Goal: Task Accomplishment & Management: Manage account settings

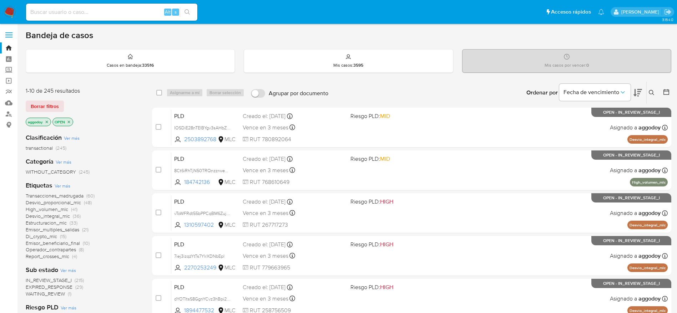
click at [451, 37] on div "Bandeja de casos" at bounding box center [348, 35] width 645 height 11
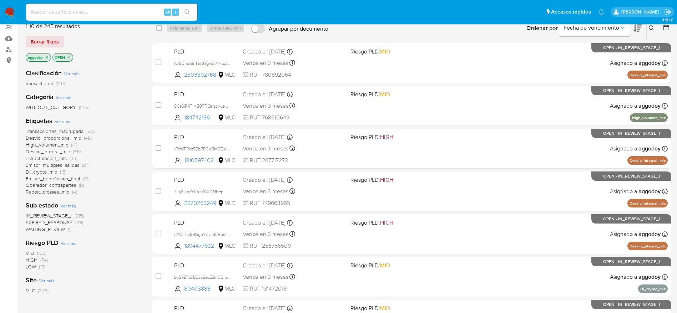
scroll to position [64, 0]
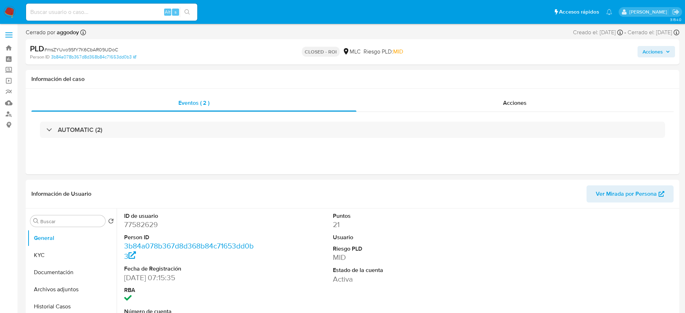
select select "10"
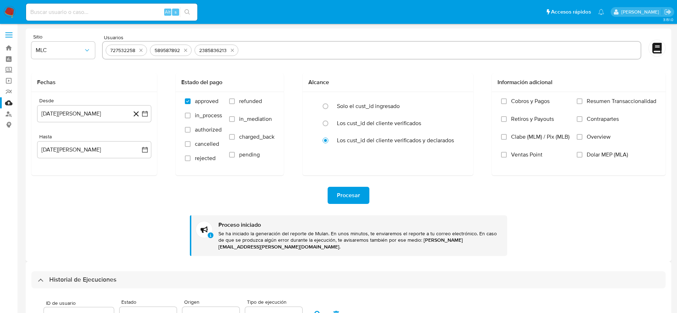
select select "10"
click at [143, 50] on icon "quitar 727532258" at bounding box center [141, 50] width 6 height 6
click at [143, 50] on icon "quitar 589587892" at bounding box center [141, 50] width 6 height 6
click at [143, 50] on icon "quitar 2385836213" at bounding box center [144, 50] width 6 height 6
click at [126, 51] on input "text" at bounding box center [371, 50] width 531 height 11
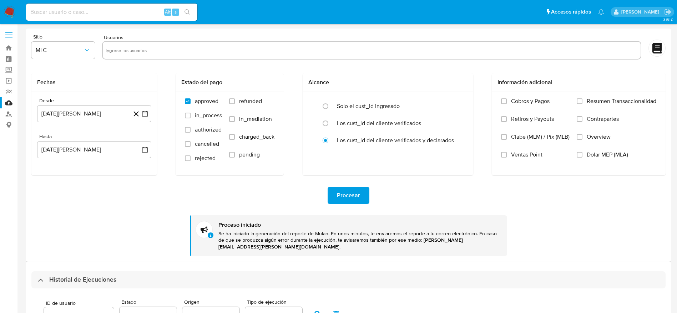
paste input "544803282"
type input "544803282"
paste input "25999640"
type input "25999640"
paste input "25999640"
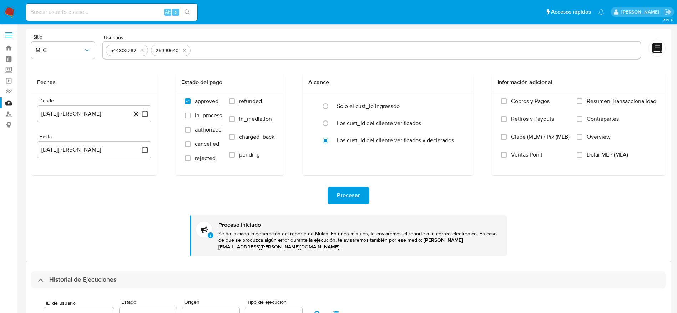
type input "25999640"
paste input "1948076247"
type input "1948076247"
paste input "175890009"
type input "175890009"
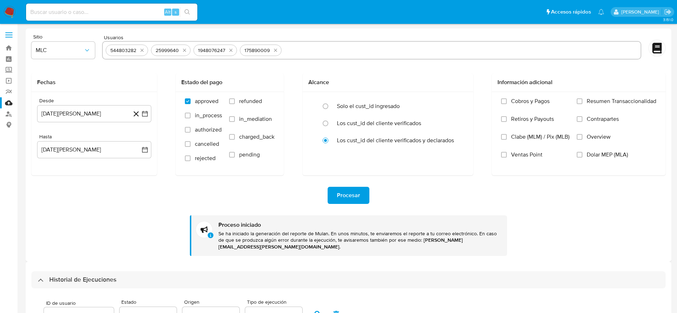
click at [315, 43] on div "544803282 25999640 1948076247 175890009" at bounding box center [371, 50] width 539 height 19
click at [310, 47] on input "text" at bounding box center [460, 50] width 353 height 11
paste input "2321002158"
type input "2321002158"
click at [332, 184] on div "Procesar Proceso iniciado Se ha iniciado la generación del reporte de Mulan. En…" at bounding box center [348, 215] width 634 height 81
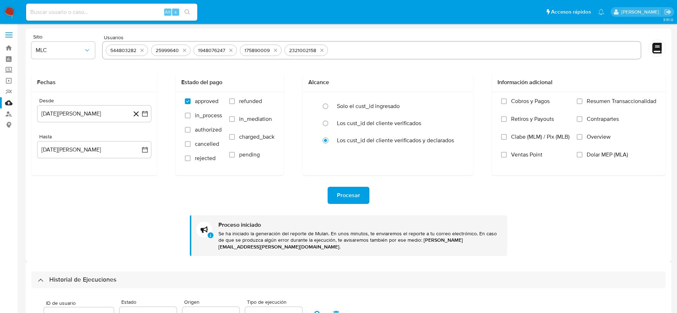
click at [342, 199] on span "Procesar" at bounding box center [348, 196] width 23 height 16
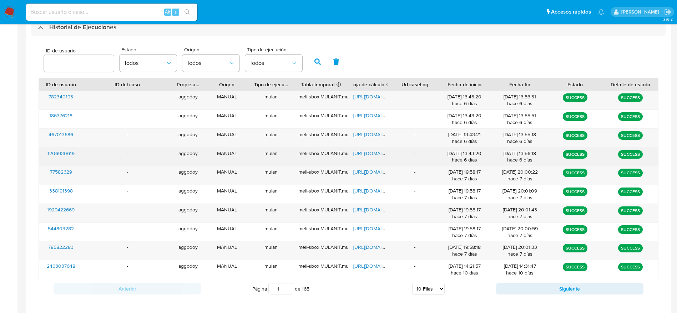
scroll to position [110, 0]
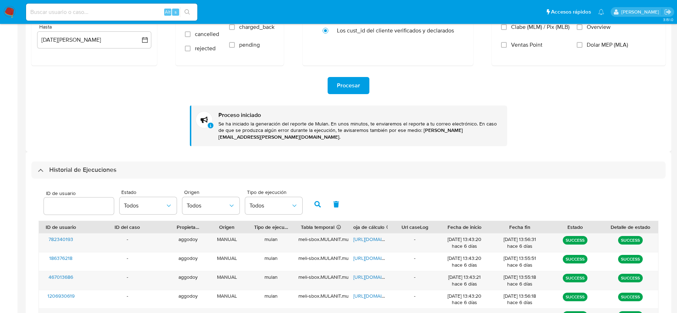
click at [344, 95] on div "Procesar Proceso iniciado Se ha iniciado la generación del reporte de Mulan. En…" at bounding box center [348, 106] width 634 height 81
click at [342, 89] on span "Procesar" at bounding box center [348, 86] width 23 height 16
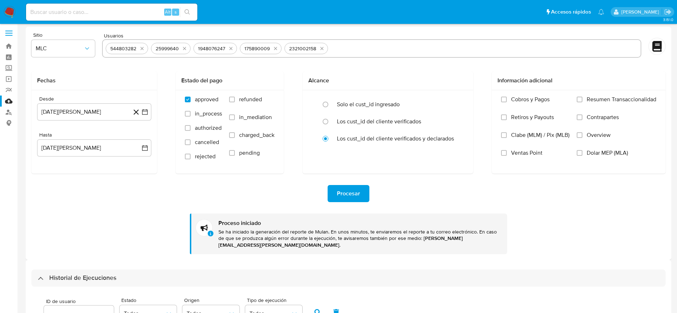
scroll to position [0, 0]
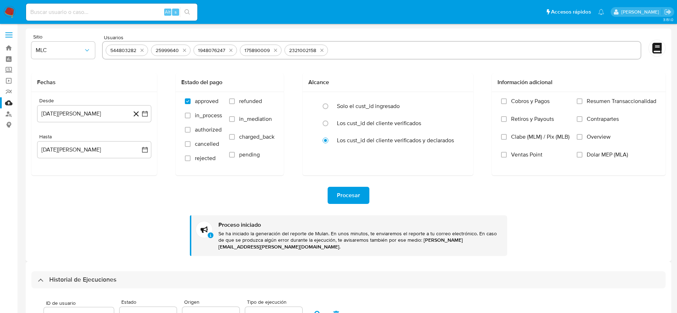
click at [355, 190] on span "Procesar" at bounding box center [348, 196] width 23 height 16
click at [357, 195] on span "Procesar" at bounding box center [348, 196] width 23 height 16
click at [361, 188] on button "Procesar" at bounding box center [348, 195] width 42 height 17
click at [354, 199] on span "Procesar" at bounding box center [348, 196] width 23 height 16
click at [333, 192] on button "Procesar" at bounding box center [348, 195] width 42 height 17
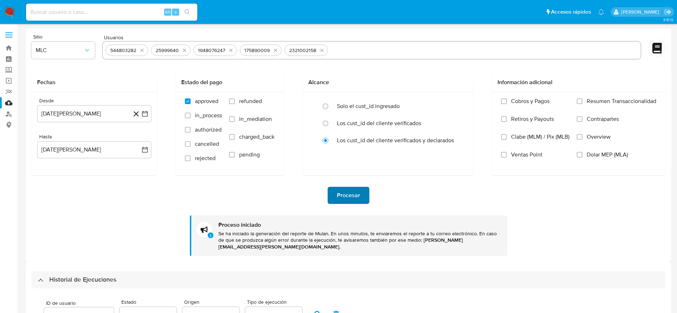
drag, startPoint x: 346, startPoint y: 206, endPoint x: 343, endPoint y: 199, distance: 7.2
click at [346, 205] on div "Procesar Proceso iniciado Se ha iniciado la generación del reporte de Mulan. En…" at bounding box center [348, 215] width 634 height 81
click at [343, 199] on span "Procesar" at bounding box center [348, 196] width 23 height 16
click at [488, 211] on div "Procesar Proceso iniciado Se ha iniciado la generación del reporte de Mulan. En…" at bounding box center [348, 215] width 634 height 81
click at [400, 204] on div "Procesar Proceso iniciado Se ha iniciado la generación del reporte de Mulan. En…" at bounding box center [348, 215] width 634 height 81
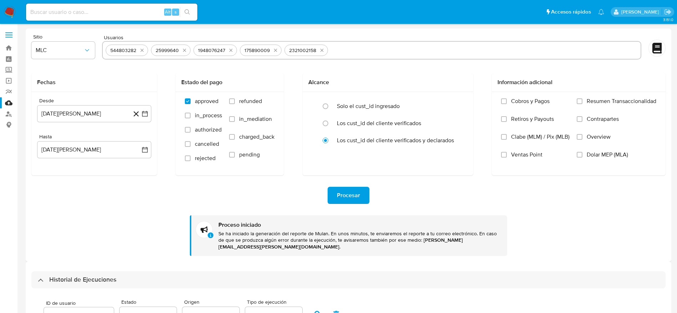
click at [353, 199] on span "Procesar" at bounding box center [348, 196] width 23 height 16
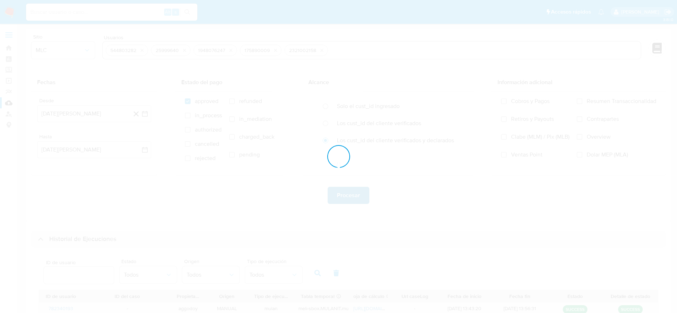
click at [353, 199] on div at bounding box center [338, 156] width 677 height 313
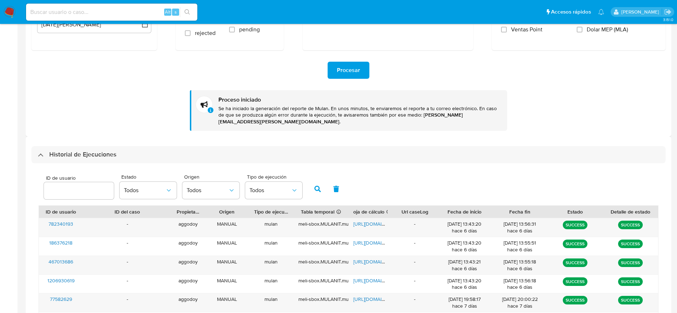
scroll to position [127, 0]
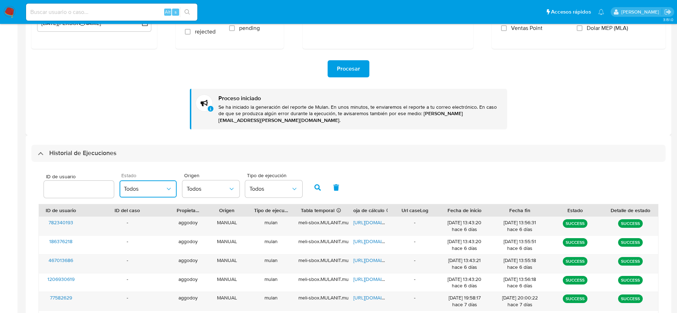
click at [124, 186] on button "Todos" at bounding box center [147, 188] width 57 height 17
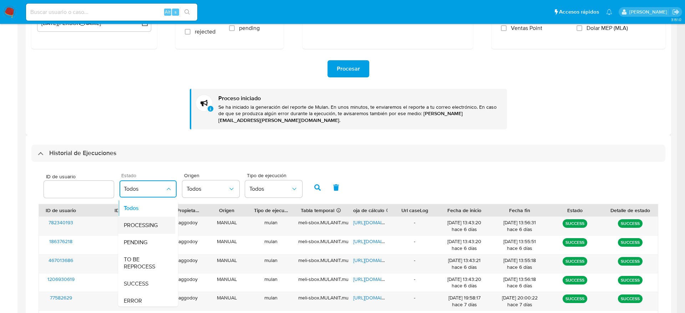
click at [160, 217] on div "PROCESSING" at bounding box center [144, 225] width 41 height 17
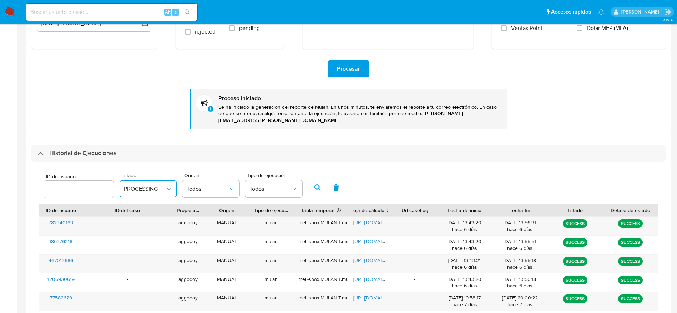
click at [160, 188] on button "PROCESSING" at bounding box center [147, 188] width 57 height 17
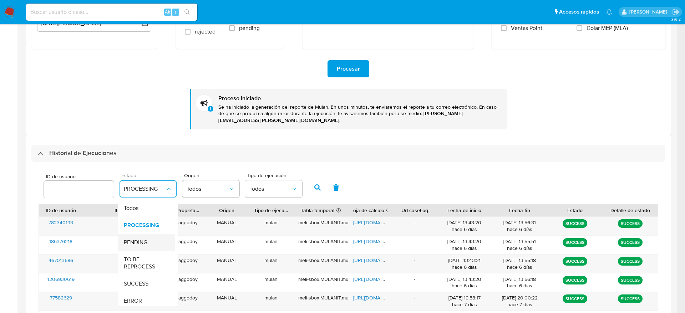
click at [155, 236] on div "PENDING" at bounding box center [144, 242] width 41 height 17
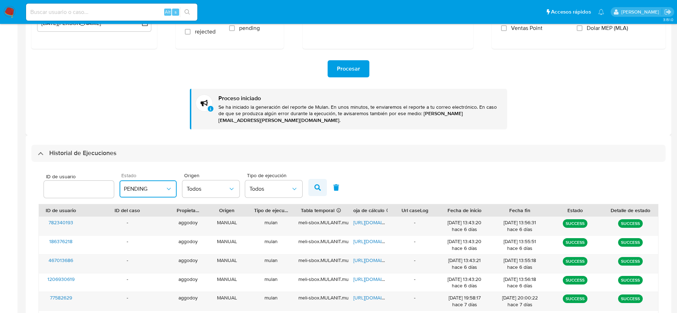
click at [320, 184] on icon "button" at bounding box center [317, 187] width 6 height 6
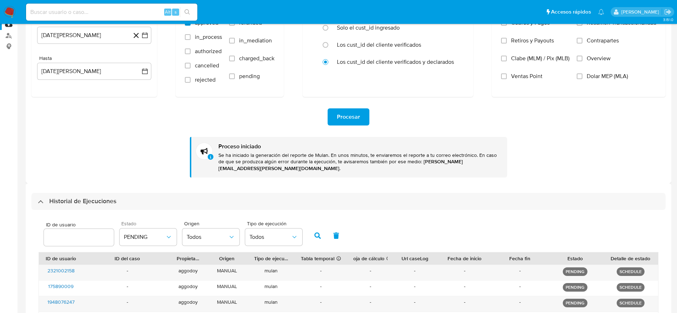
scroll to position [78, 0]
click at [179, 131] on div "Procesar Proceso iniciado Se ha iniciado la generación del reporte de Mulan. En…" at bounding box center [348, 137] width 634 height 81
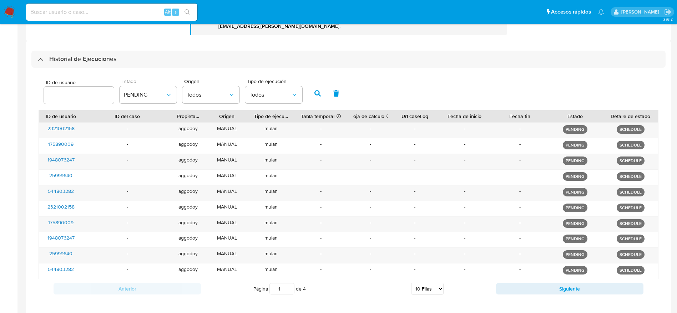
click at [674, 272] on main "3.151.0" at bounding box center [338, 49] width 677 height 541
click at [128, 86] on button "PENDING" at bounding box center [147, 94] width 57 height 17
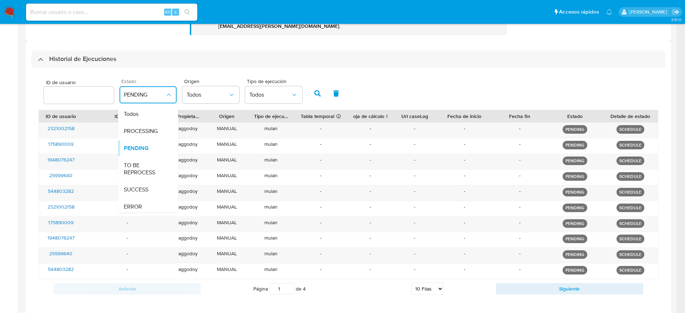
click at [128, 86] on button "PENDING" at bounding box center [147, 94] width 57 height 17
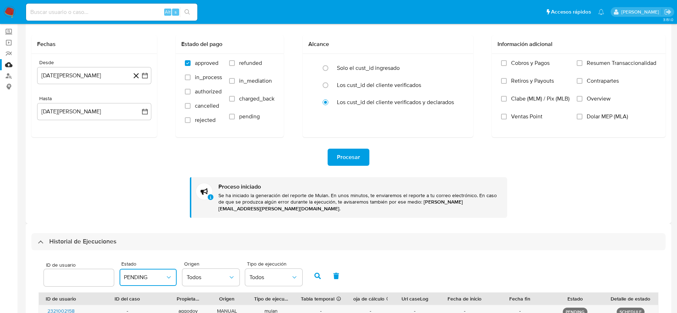
scroll to position [0, 0]
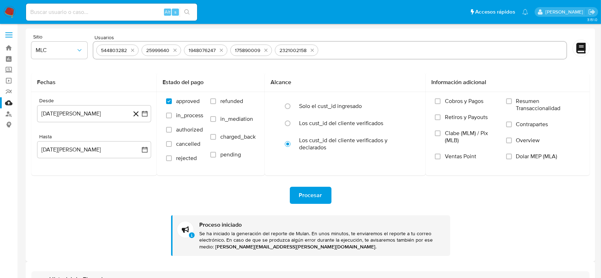
click at [344, 58] on div "544803282 25999640 1948076247 175890009 2321002158" at bounding box center [330, 50] width 475 height 19
click at [342, 54] on input "text" at bounding box center [442, 50] width 243 height 11
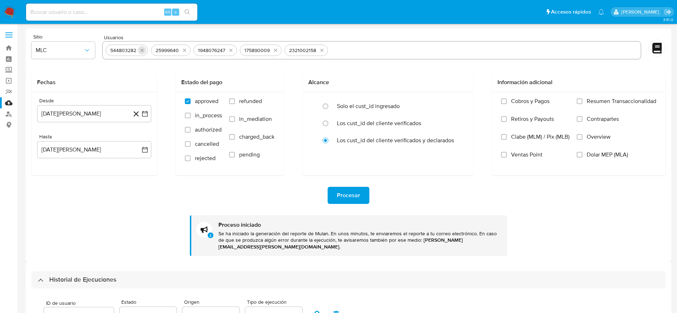
click at [138, 50] on button "quitar 544803282" at bounding box center [142, 50] width 9 height 9
click at [138, 50] on icon "quitar 25999640" at bounding box center [139, 50] width 6 height 6
click at [138, 50] on div "1948076247" at bounding box center [123, 50] width 33 height 7
click at [140, 50] on icon "quitar 1948076247" at bounding box center [143, 50] width 6 height 6
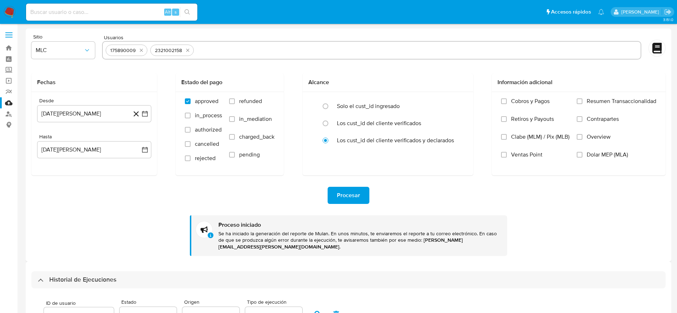
click at [140, 50] on icon "quitar 175890009" at bounding box center [141, 50] width 6 height 6
click at [140, 50] on icon "quitar 2321002158" at bounding box center [143, 50] width 6 height 6
click at [140, 50] on input "text" at bounding box center [371, 50] width 531 height 11
paste input "2283761264"
type input "2283761264"
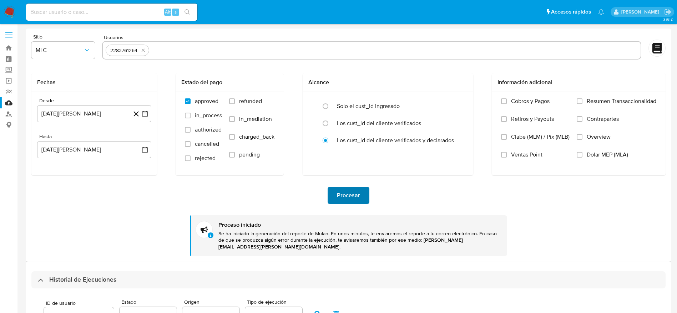
click at [346, 203] on span "Procesar" at bounding box center [348, 196] width 23 height 16
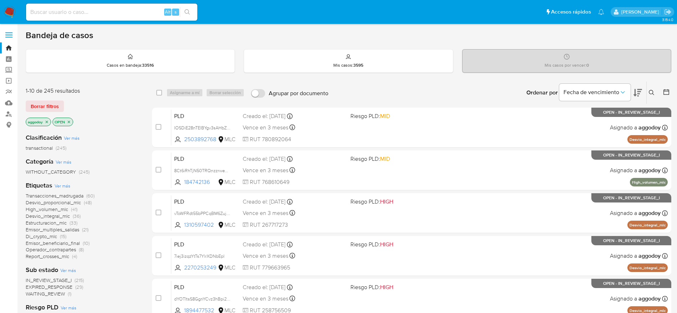
click at [68, 296] on span "(1)" at bounding box center [70, 293] width 4 height 7
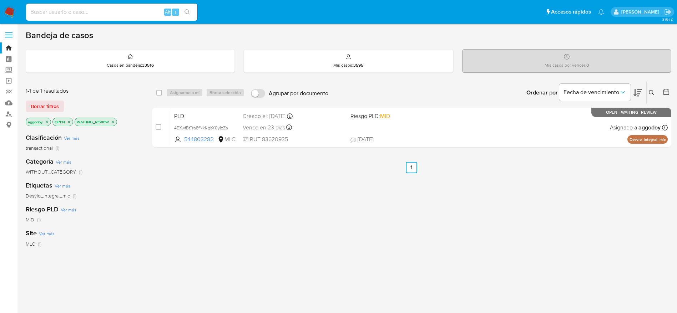
click at [492, 254] on div "select-all-cases-checkbox Asignarme a mí Borrar selección Agrupar por documento…" at bounding box center [411, 242] width 519 height 323
click at [113, 123] on icon "close-filter" at bounding box center [113, 122] width 4 height 4
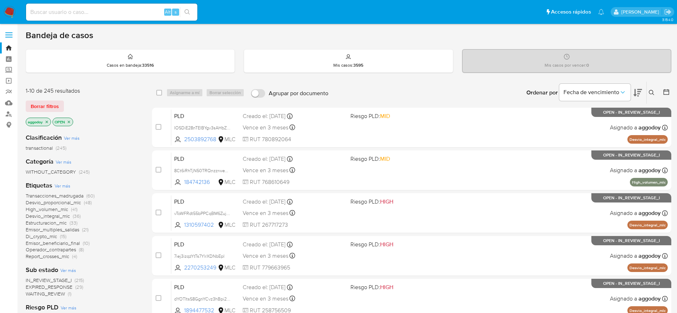
click at [635, 95] on icon at bounding box center [637, 92] width 9 height 7
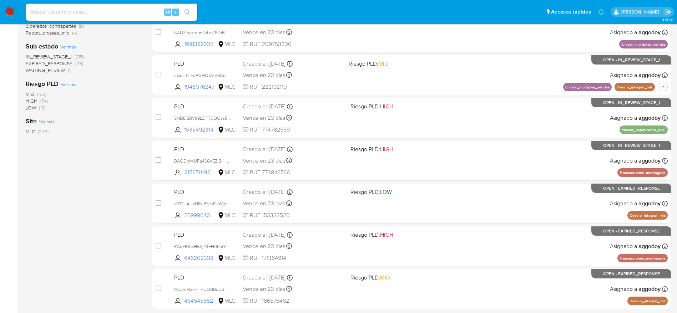
scroll to position [226, 0]
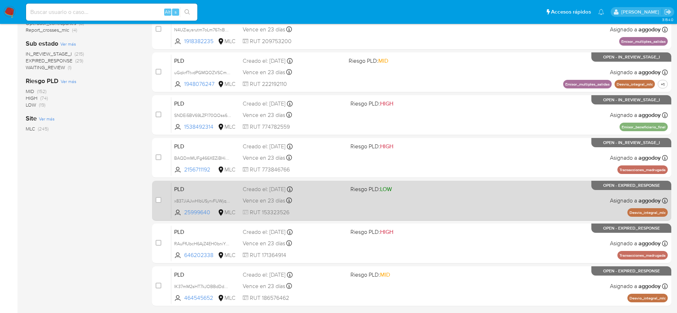
click at [648, 217] on div "PLD x837JiAJwHlbUSyrvFUWjqmm 25999640 MLC Riesgo PLD: LOW Creado el: 12/06/2025…" at bounding box center [419, 201] width 496 height 36
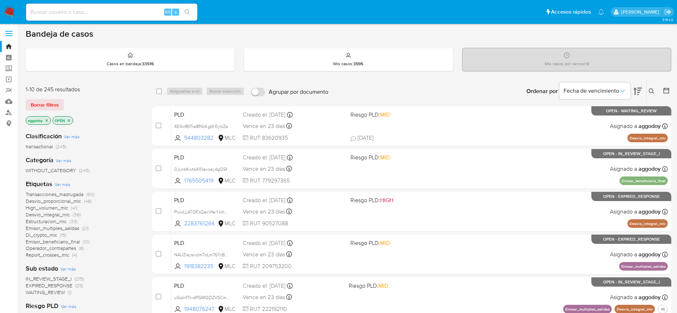
scroll to position [0, 0]
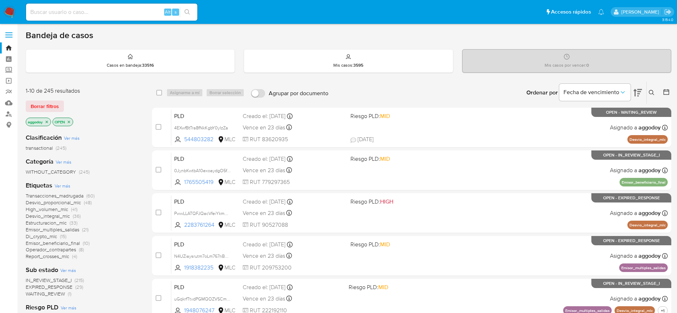
click at [60, 218] on span "Desvio_integral_mlc" at bounding box center [48, 216] width 44 height 7
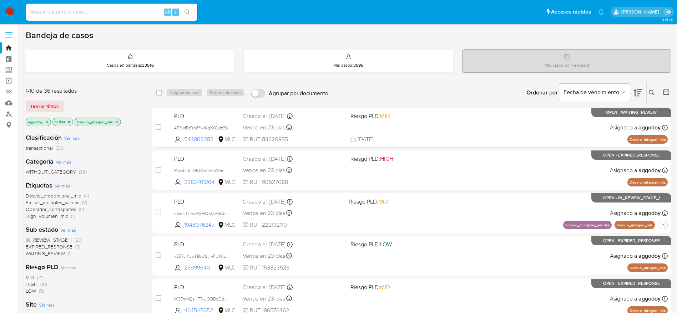
click at [54, 254] on span "WAITING_REVIEW" at bounding box center [45, 253] width 39 height 7
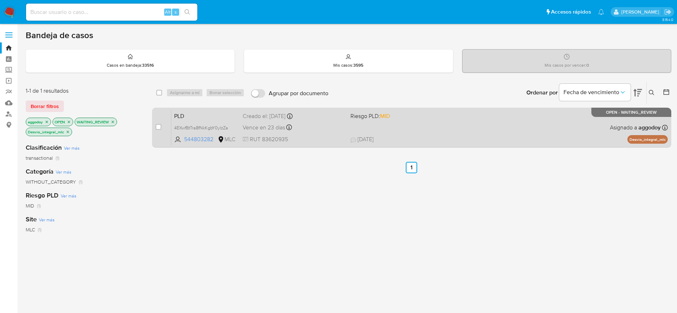
click at [298, 127] on div "Vence en 23 días Vence el 10/09/2025 06:03:23" at bounding box center [294, 128] width 102 height 10
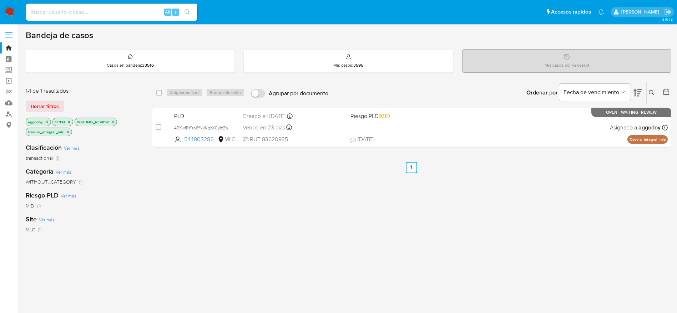
click at [112, 123] on icon "close-filter" at bounding box center [113, 122] width 2 height 2
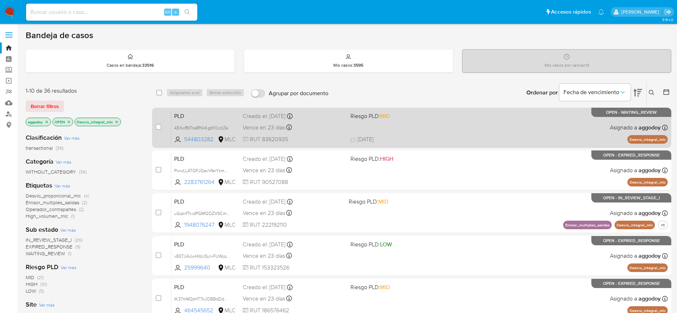
click at [429, 116] on span "Riesgo PLD: MID" at bounding box center [401, 115] width 102 height 9
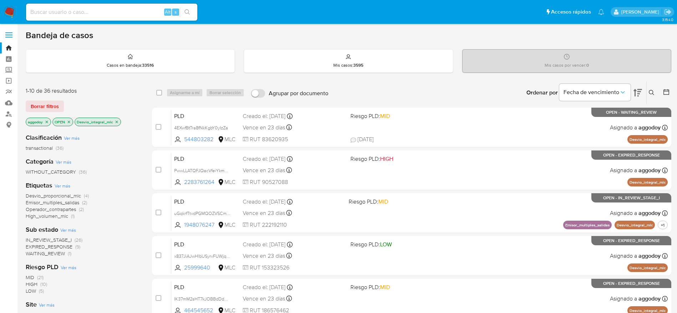
scroll to position [143, 0]
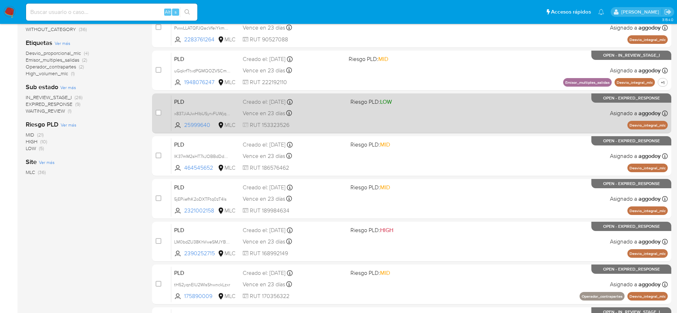
click at [332, 120] on div "PLD x837JiAJwHlbUSyrvFUWjqmm 25999640 MLC Riesgo PLD: LOW Creado el: 12/06/2025…" at bounding box center [419, 113] width 496 height 36
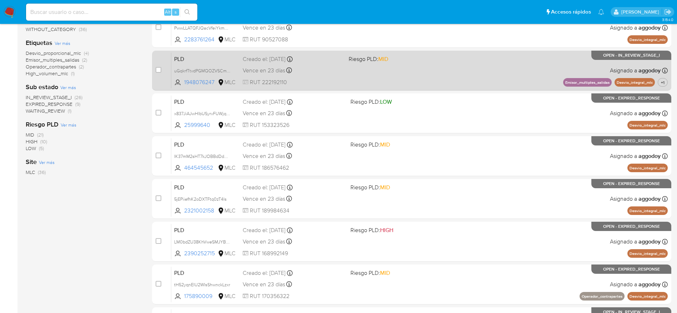
scroll to position [0, 0]
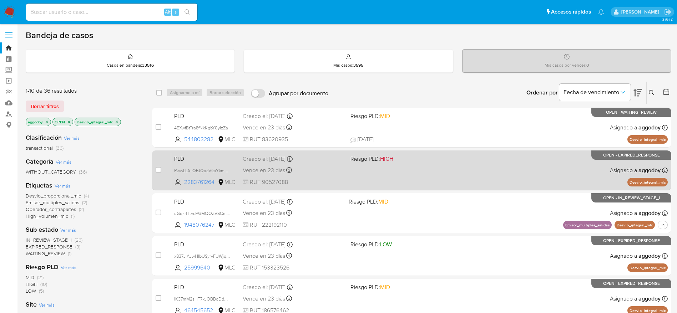
click at [392, 156] on span "HIGH" at bounding box center [386, 159] width 13 height 8
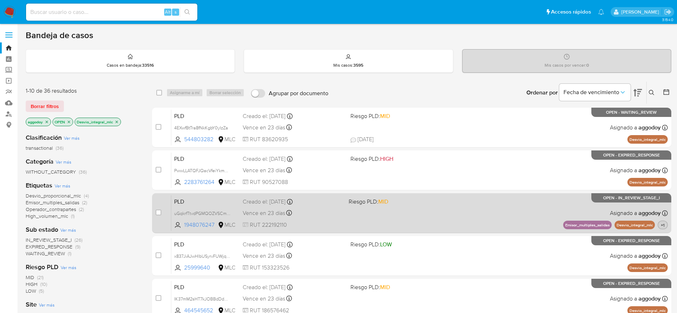
click at [664, 228] on span "+1" at bounding box center [662, 225] width 6 height 6
click at [482, 217] on div "PLD uGqkrfTtvdPGMQOZVSCm2h0r 1948076247 MLC Riesgo PLD: MID Creado el: 12/06/20…" at bounding box center [419, 213] width 496 height 36
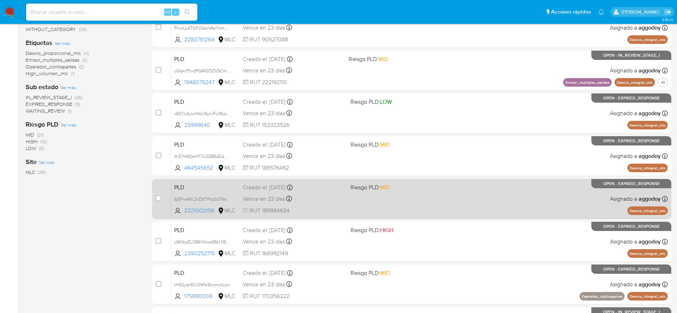
click at [284, 211] on span "RUT 189984634" at bounding box center [294, 211] width 102 height 8
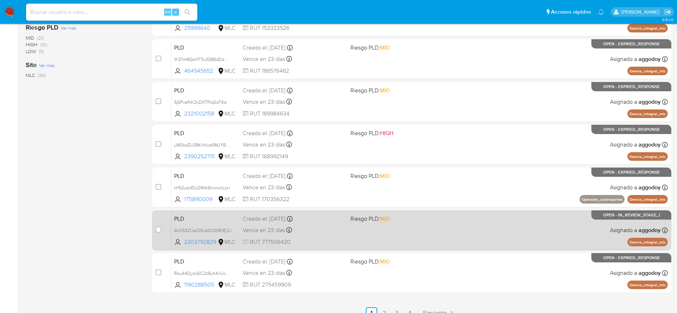
scroll to position [250, 0]
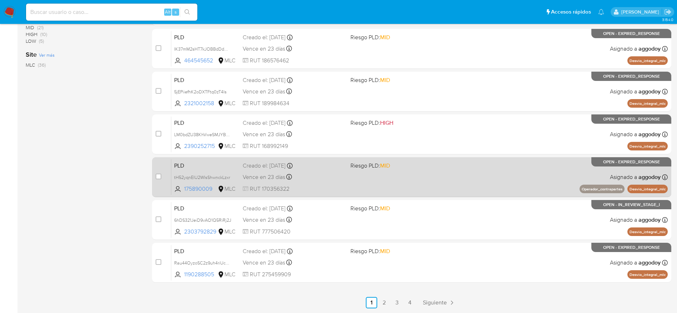
click at [247, 179] on span "Vence en 23 días" at bounding box center [264, 177] width 42 height 8
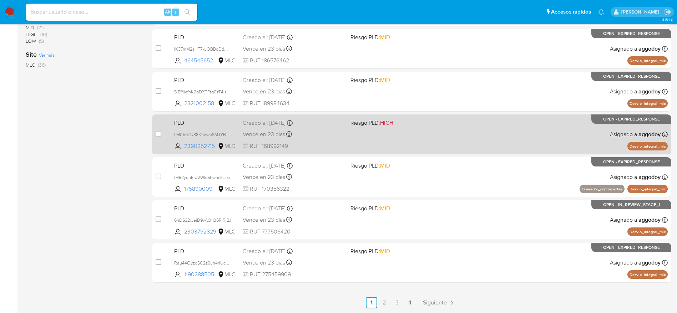
click at [362, 139] on div "PLD LM0bdZU38KhVweSMJYBYIard 2390252715 MLC Riesgo PLD: HIGH Creado el: 12/06/2…" at bounding box center [419, 134] width 496 height 36
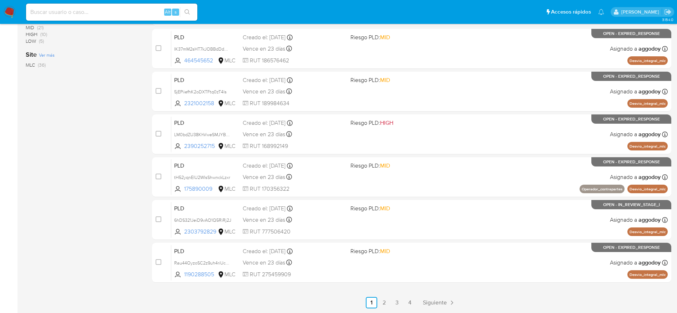
scroll to position [26, 0]
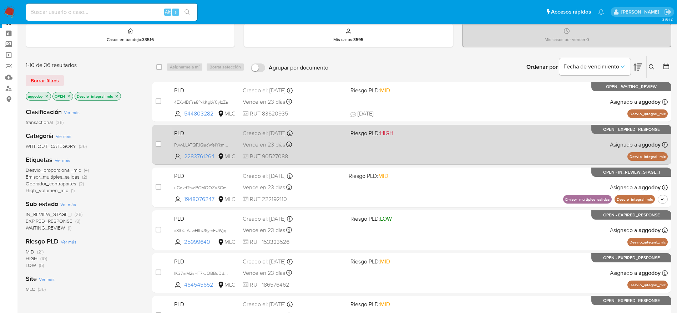
click at [385, 141] on div "PLD PwwLLATQFJQacVfeiYkmH6cE 2283761264 MLC Riesgo PLD: HIGH Creado el: 12/06/2…" at bounding box center [419, 145] width 496 height 36
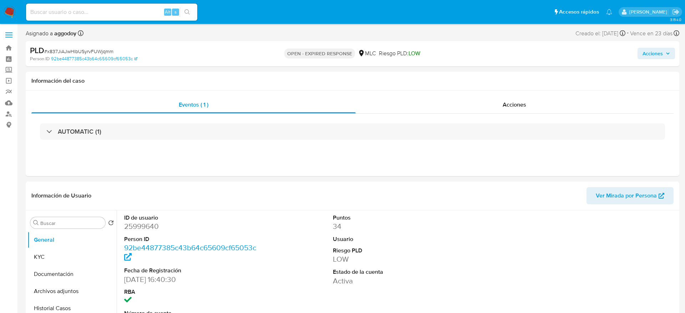
select select "10"
click at [229, 142] on div "AUTOMATIC (1)" at bounding box center [348, 132] width 634 height 36
click at [228, 141] on div "AUTOMATIC (1)" at bounding box center [348, 132] width 634 height 36
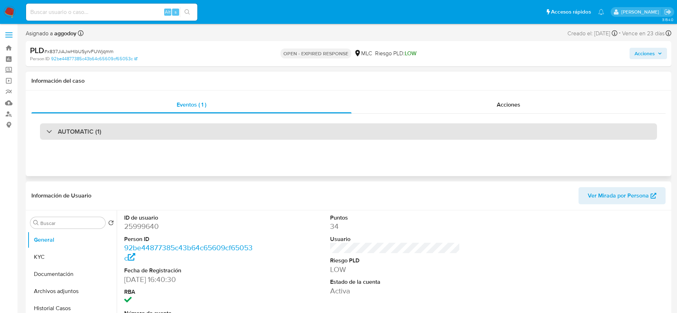
click at [221, 133] on div "AUTOMATIC (1)" at bounding box center [348, 131] width 617 height 16
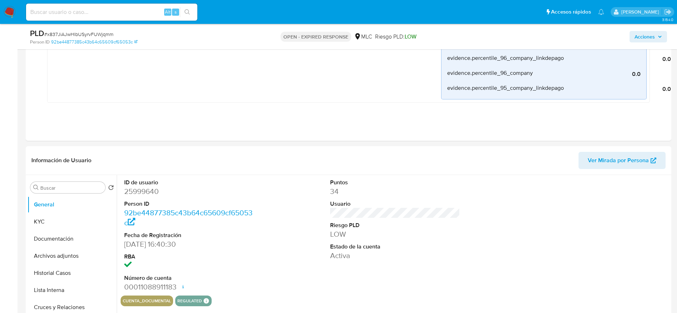
scroll to position [571, 0]
click at [152, 190] on dd "25999640" at bounding box center [189, 191] width 130 height 10
copy dd "25999640"
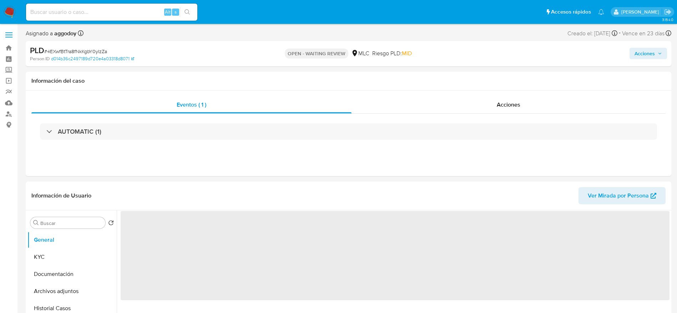
select select "10"
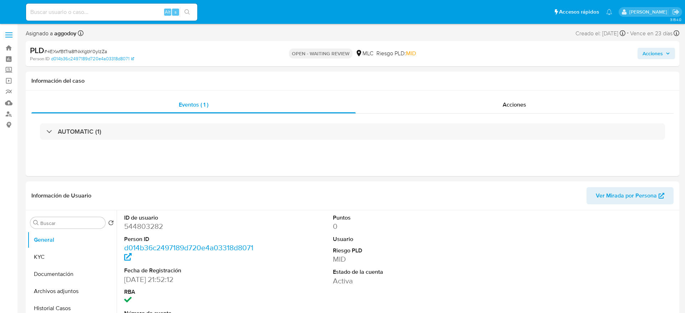
select select "10"
click at [138, 229] on dd "544803282" at bounding box center [189, 226] width 130 height 10
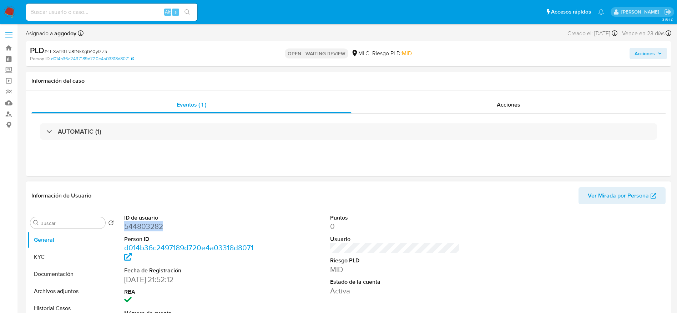
click at [138, 229] on dd "544803282" at bounding box center [189, 226] width 130 height 10
copy dd "544803282"
click at [199, 120] on div "AUTOMATIC (1)" at bounding box center [348, 132] width 634 height 36
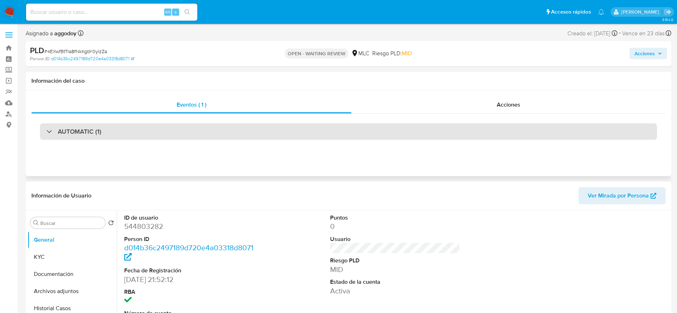
click at [191, 132] on div "AUTOMATIC (1)" at bounding box center [348, 131] width 617 height 16
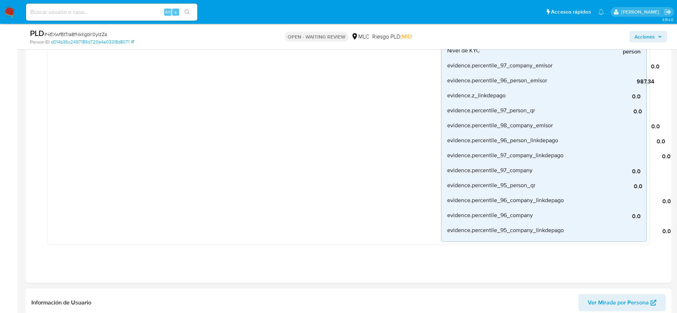
scroll to position [571, 0]
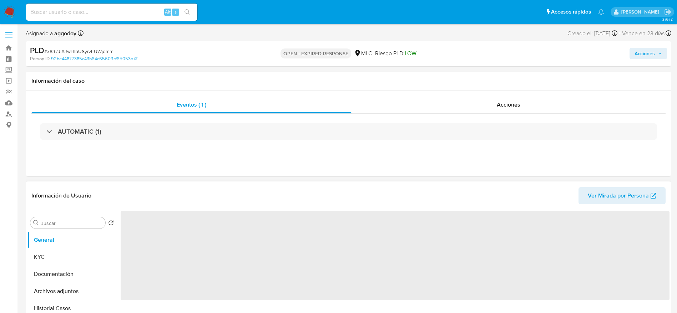
select select "10"
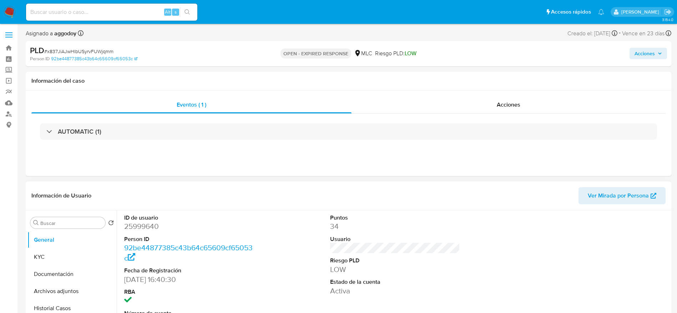
click at [148, 225] on dd "25999640" at bounding box center [189, 226] width 130 height 10
copy dd "25999640"
select select "10"
click at [146, 227] on dd "2283761264" at bounding box center [189, 226] width 130 height 10
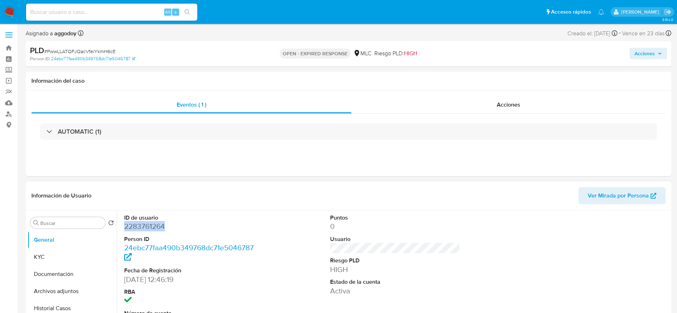
click at [146, 227] on dd "2283761264" at bounding box center [189, 226] width 130 height 10
copy dd "2283761264"
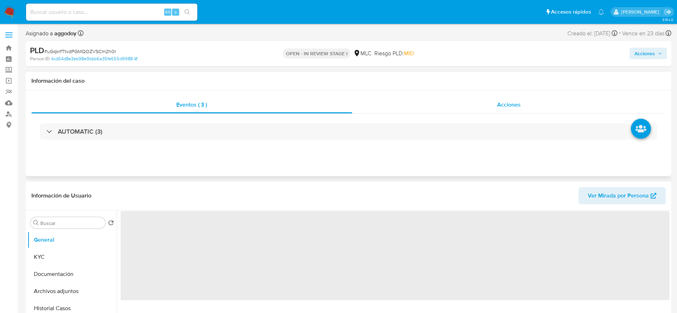
click at [510, 101] on span "Acciones" at bounding box center [509, 105] width 24 height 8
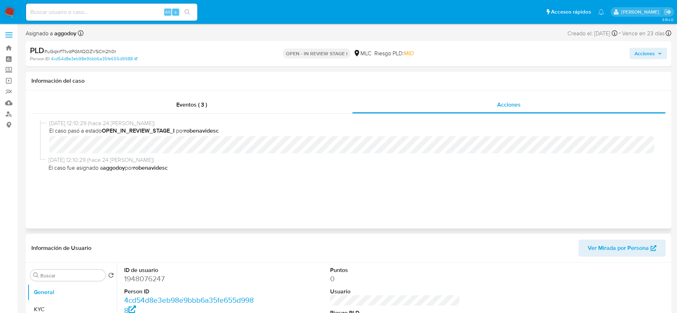
select select "10"
click at [176, 91] on div "Eventos ( 3 ) Acciones 25/07/2025 12:10:29 (hace 24 días) El caso pasó a estado…" at bounding box center [348, 160] width 645 height 138
click at [184, 102] on span "Eventos ( 3 )" at bounding box center [191, 105] width 31 height 8
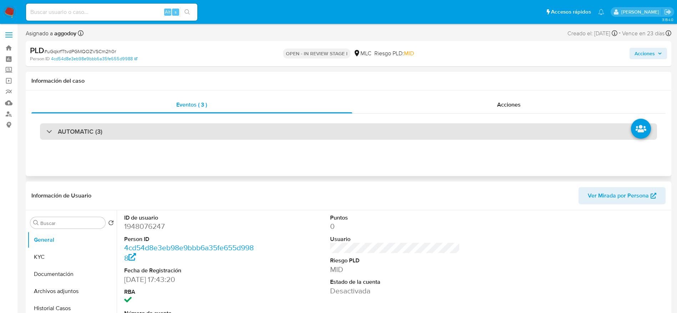
click at [206, 131] on div "AUTOMATIC (3)" at bounding box center [348, 131] width 617 height 16
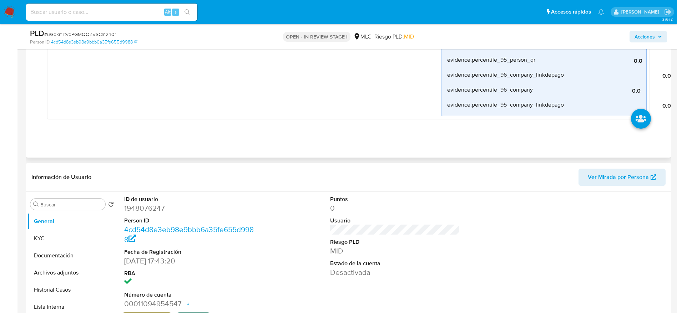
scroll to position [856, 0]
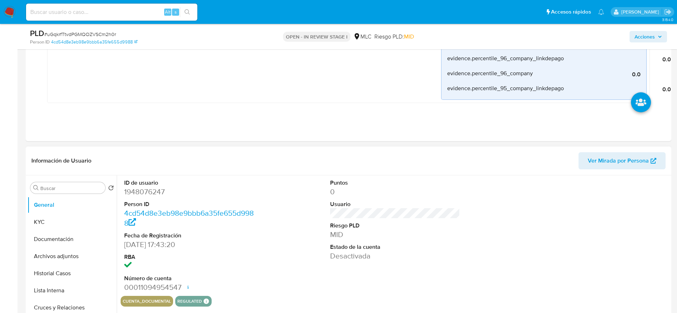
click at [146, 190] on dd "1948076247" at bounding box center [189, 192] width 130 height 10
copy dd "1948076247"
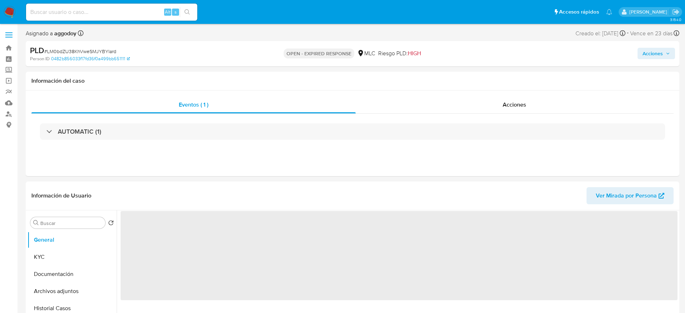
select select "10"
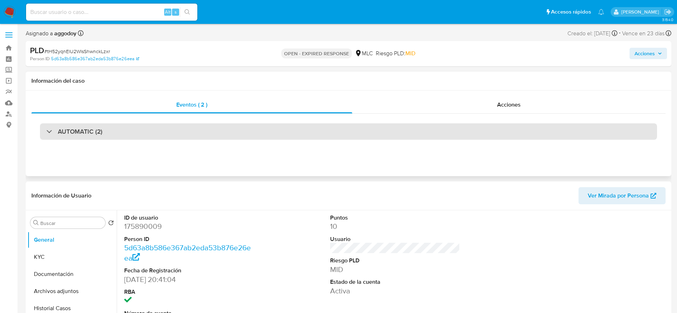
select select "10"
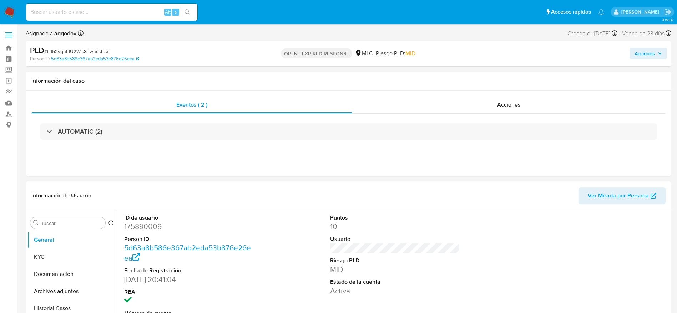
drag, startPoint x: 146, startPoint y: 234, endPoint x: 142, endPoint y: 229, distance: 6.6
click at [144, 232] on dl "ID de usuario 175890009 Person ID 5d63a8b586e367ab2eda53b876e26eea Fecha de Reg…" at bounding box center [189, 270] width 130 height 113
click at [139, 224] on dd "175890009" at bounding box center [189, 226] width 130 height 10
copy dd "175890009"
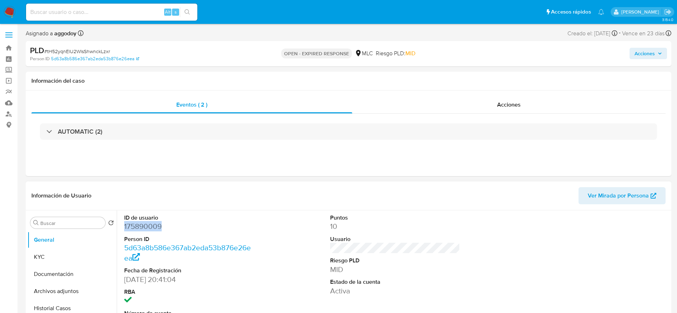
copy dd "175890009"
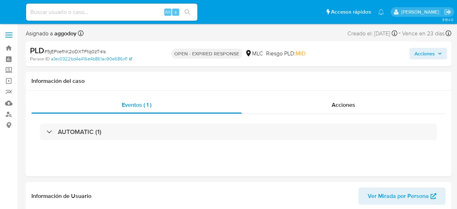
select select "10"
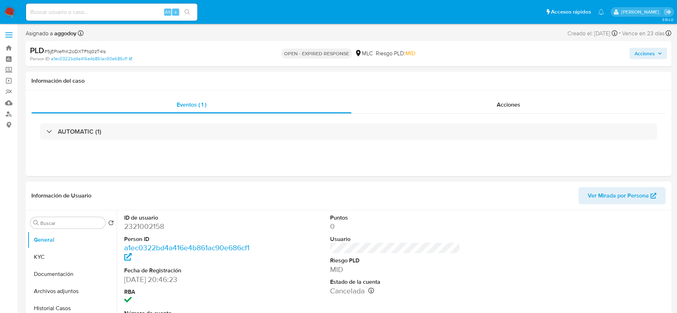
click at [134, 208] on dd "2321002158" at bounding box center [189, 226] width 130 height 10
copy dd "2321002158"
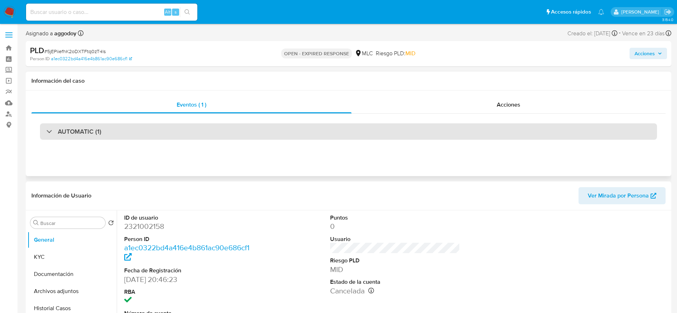
click at [112, 137] on div "AUTOMATIC (1)" at bounding box center [348, 131] width 617 height 16
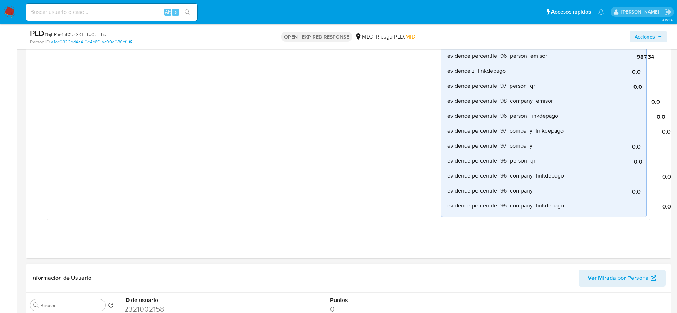
scroll to position [571, 0]
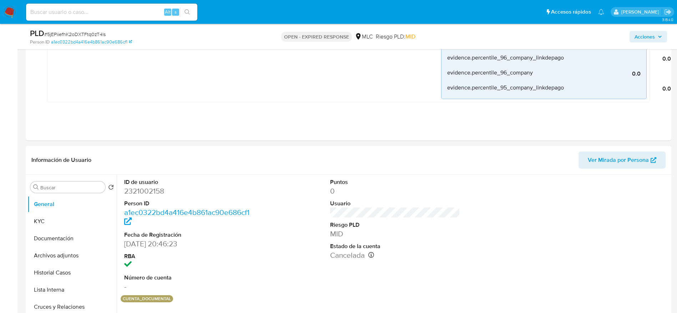
click at [146, 197] on dl "ID de usuario 2321002158 Person ID a1ec0322bd4a416e4b861ac90e686cf1 Fecha de Re…" at bounding box center [189, 234] width 130 height 113
click at [146, 196] on dl "ID de usuario 2321002158 Person ID a1ec0322bd4a416e4b861ac90e686cf1 Fecha de Re…" at bounding box center [189, 234] width 130 height 113
click at [141, 190] on dd "2321002158" at bounding box center [189, 191] width 130 height 10
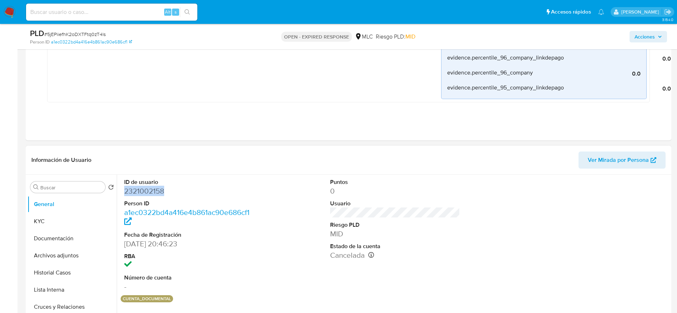
copy dd "2321002158"
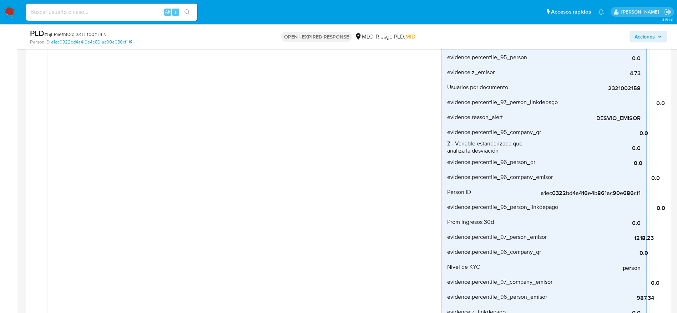
scroll to position [143, 0]
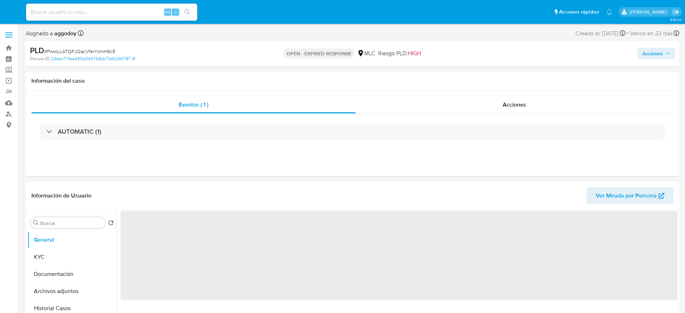
select select "10"
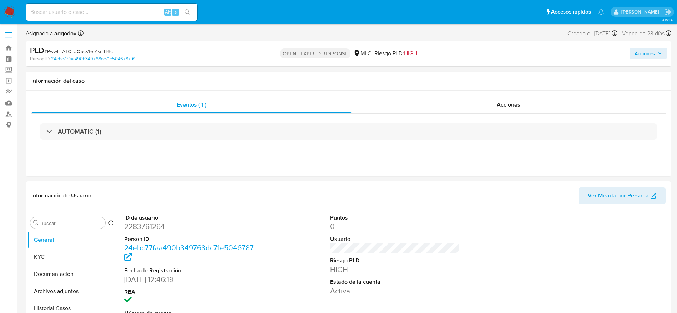
click at [52, 50] on span "# PwwLLATQFJQacVfeiYkmH6cE" at bounding box center [79, 51] width 71 height 7
copy span "PwwLLATQFJQacVfeiYkmH6cE"
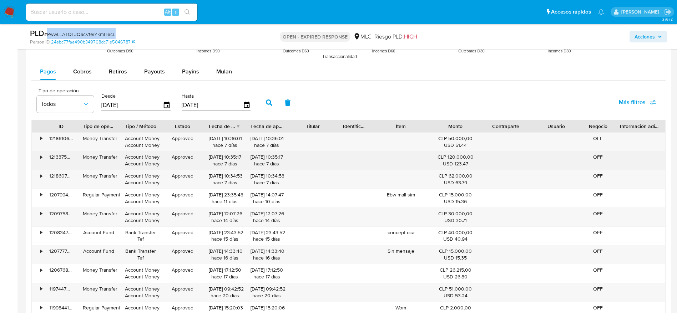
scroll to position [763, 0]
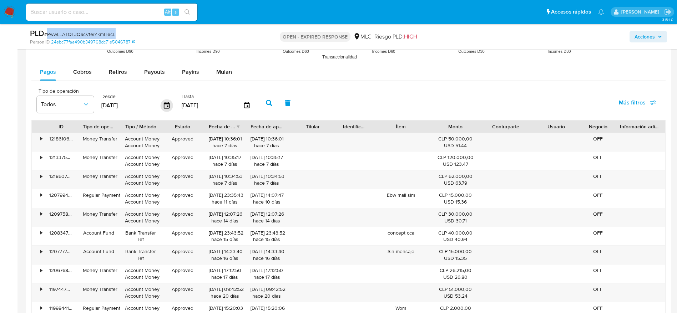
click at [165, 102] on icon "button" at bounding box center [167, 105] width 6 height 6
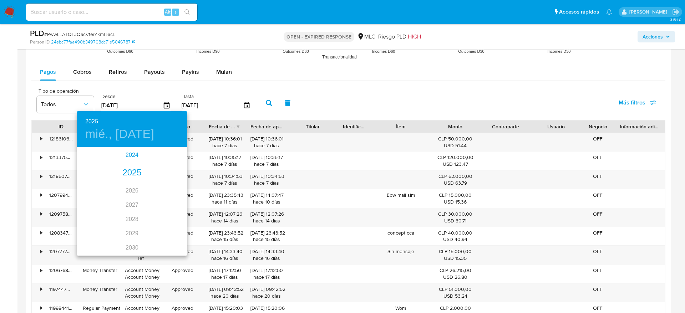
click at [133, 154] on div "2024" at bounding box center [132, 155] width 111 height 14
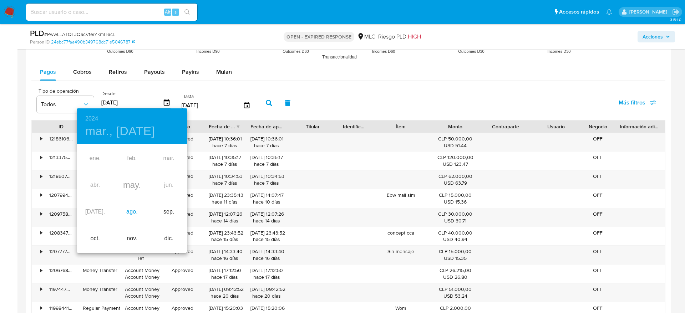
click at [132, 209] on div "ago." at bounding box center [131, 212] width 37 height 27
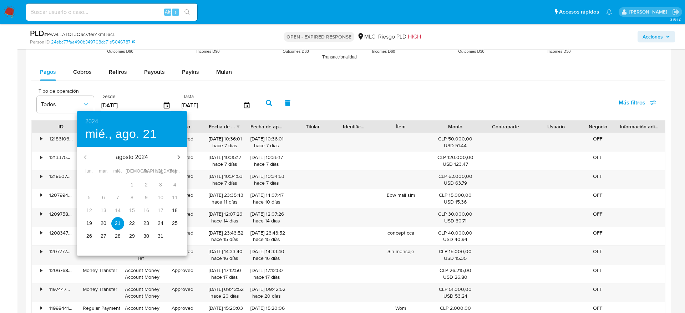
click at [135, 221] on span "22" at bounding box center [132, 223] width 13 height 7
type input "22/08/2024"
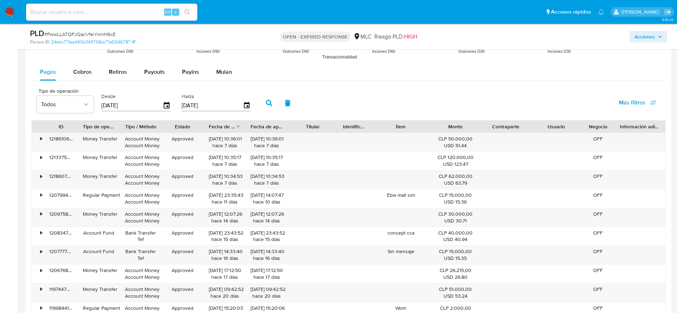
click at [268, 106] on button "button" at bounding box center [269, 103] width 19 height 17
click at [238, 128] on div "Fecha de creación" at bounding box center [225, 127] width 42 height 12
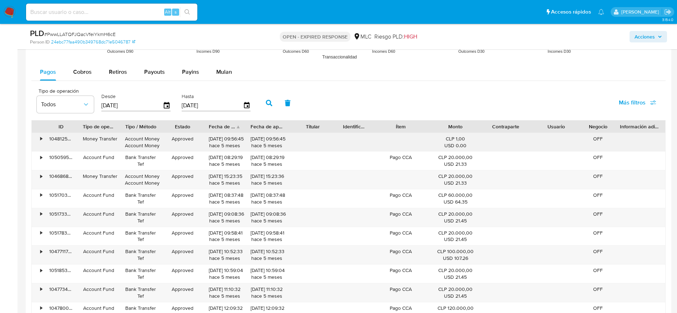
drag, startPoint x: 234, startPoint y: 140, endPoint x: 206, endPoint y: 139, distance: 27.8
click at [206, 139] on div "11/03/2025 09:56:45 hace 5 meses" at bounding box center [225, 142] width 42 height 19
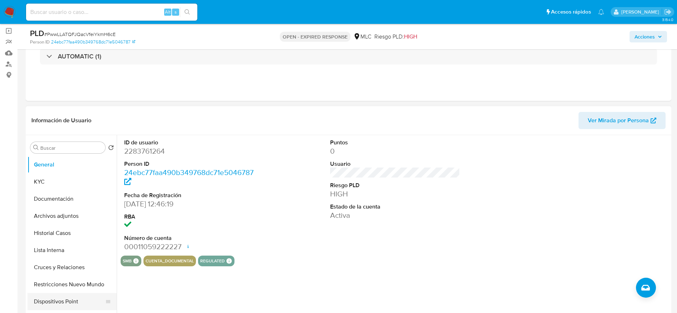
scroll to position [50, 0]
click at [90, 185] on button "KYC" at bounding box center [68, 182] width 83 height 17
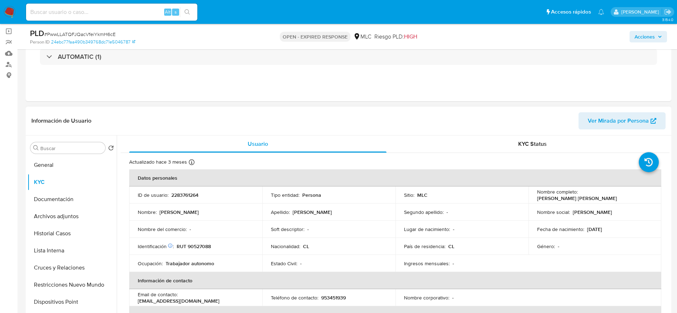
click at [195, 243] on p "RUT 90527088" at bounding box center [194, 246] width 34 height 6
click at [196, 245] on p "RUT 90527088" at bounding box center [194, 246] width 34 height 6
copy p "90527088"
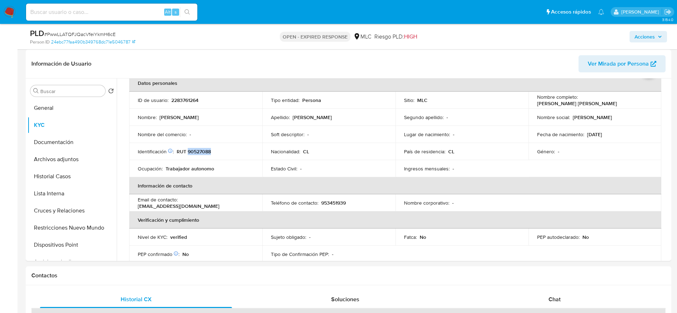
scroll to position [131, 0]
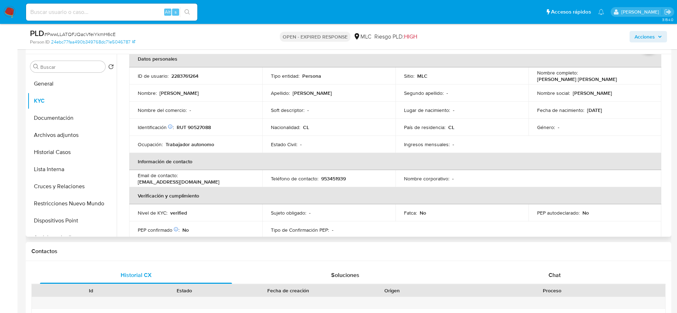
click at [572, 158] on th "Información de contacto" at bounding box center [395, 161] width 532 height 17
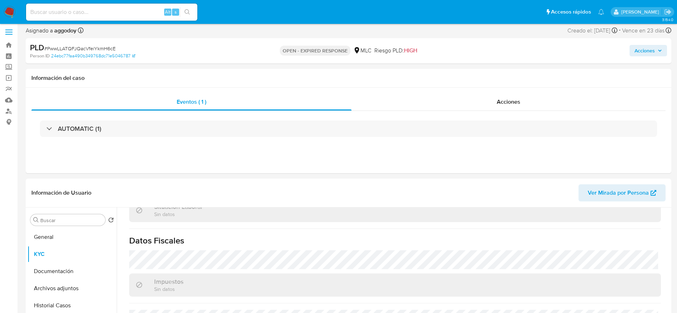
scroll to position [0, 0]
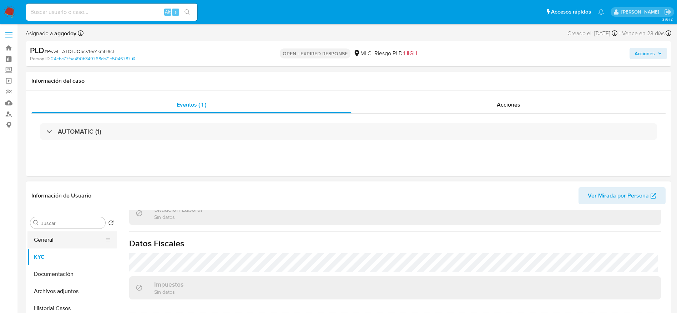
click at [71, 241] on button "General" at bounding box center [68, 239] width 83 height 17
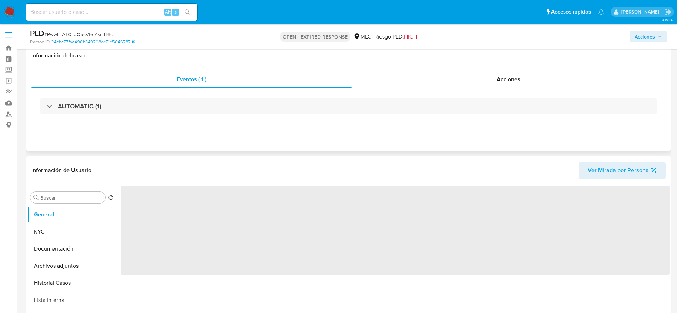
scroll to position [143, 0]
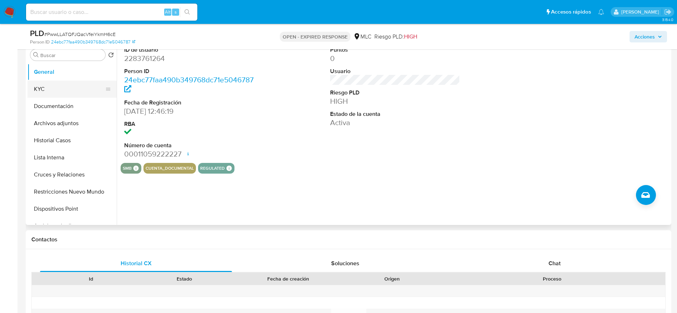
click at [29, 94] on button "KYC" at bounding box center [68, 89] width 83 height 17
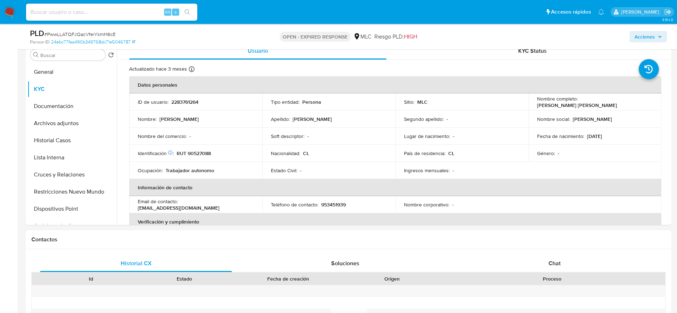
click at [524, 147] on td "País de residencia : CL" at bounding box center [461, 153] width 133 height 17
drag, startPoint x: 578, startPoint y: 103, endPoint x: 639, endPoint y: 104, distance: 60.6
click at [617, 104] on p "Rosa Amelia Negrete Valdés" at bounding box center [577, 105] width 80 height 6
copy p "Rosa Amelia Negrete Valdé"
click at [38, 180] on button "Cruces y Relaciones" at bounding box center [68, 174] width 83 height 17
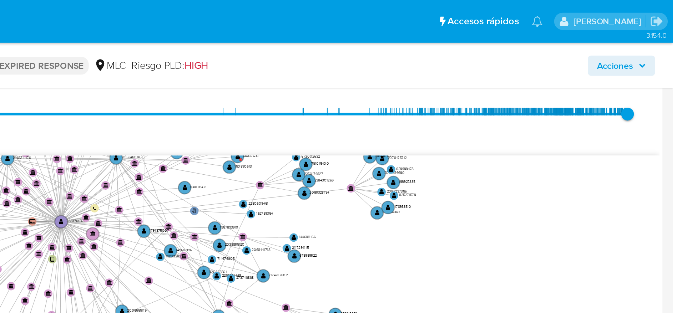
scroll to position [159, 0]
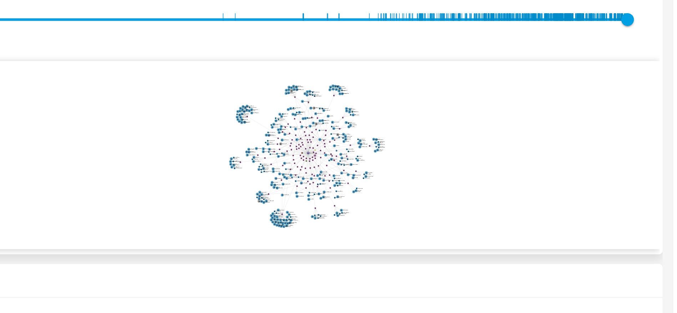
drag, startPoint x: 586, startPoint y: 147, endPoint x: 531, endPoint y: 156, distance: 55.6
click at [531, 156] on icon "phone-fde553a660e7bf65f6e13fd0ff327e93  user-2283761264  2283761264 person-24…" at bounding box center [400, 152] width 538 height 103
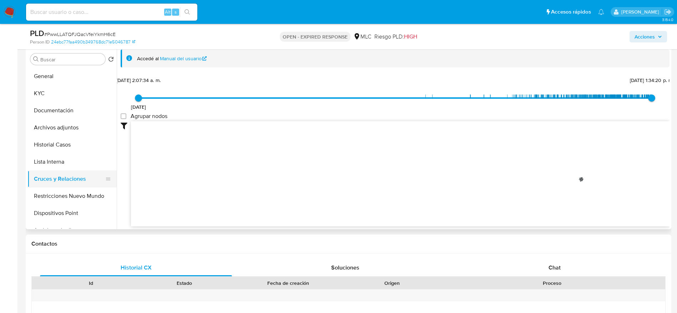
scroll to position [131, 0]
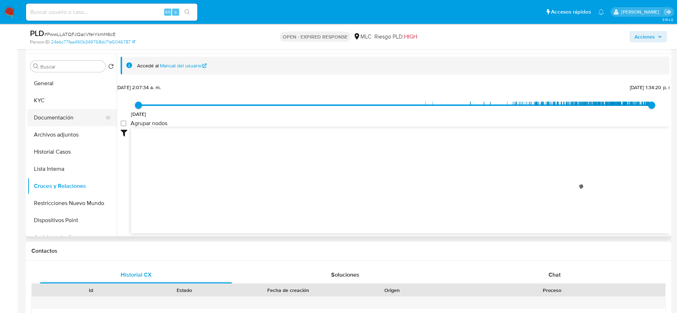
click at [67, 116] on button "Documentación" at bounding box center [68, 117] width 83 height 17
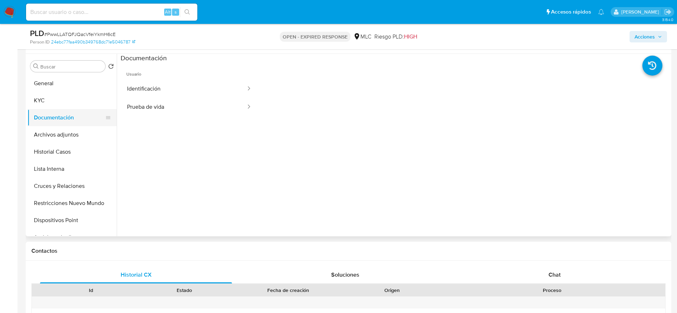
click at [78, 110] on button "Documentación" at bounding box center [68, 117] width 83 height 17
click at [68, 101] on button "KYC" at bounding box center [68, 100] width 83 height 17
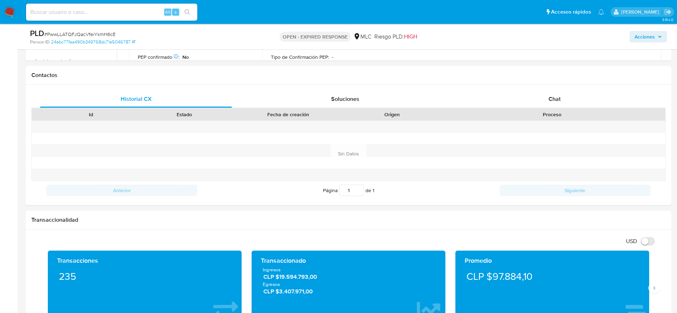
scroll to position [291, 0]
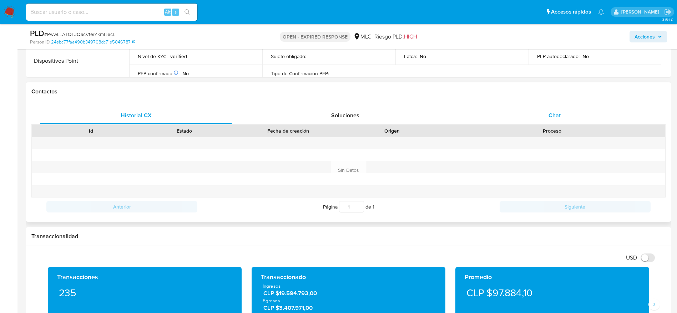
click at [533, 117] on div "Chat" at bounding box center [554, 115] width 192 height 17
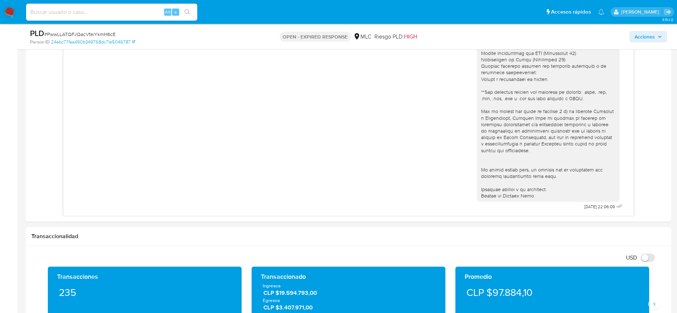
scroll to position [384, 0]
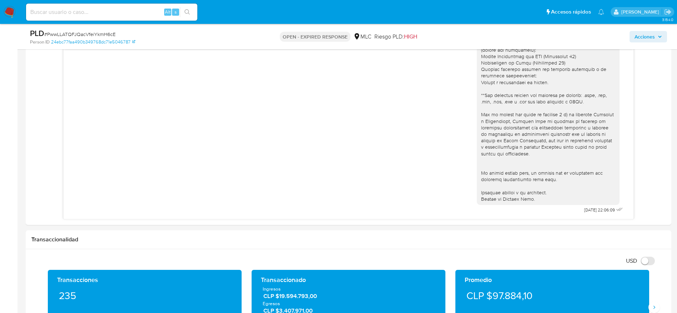
click at [538, 40] on div "Acciones" at bounding box center [561, 36] width 210 height 17
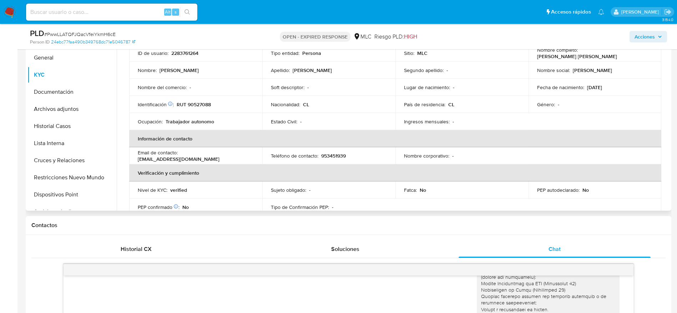
scroll to position [0, 0]
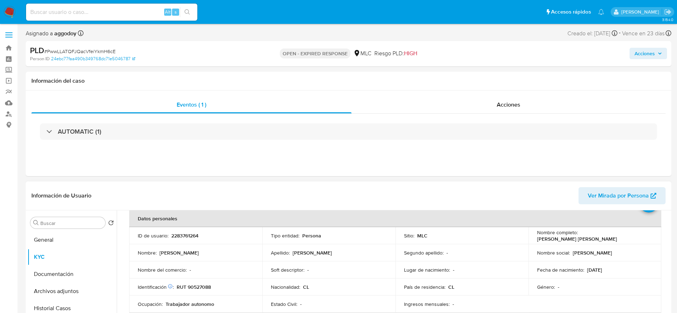
click at [179, 244] on td "ID de usuario : 2283761264" at bounding box center [195, 235] width 133 height 17
click at [178, 234] on p "2283761264" at bounding box center [184, 236] width 27 height 6
copy p "2283761264"
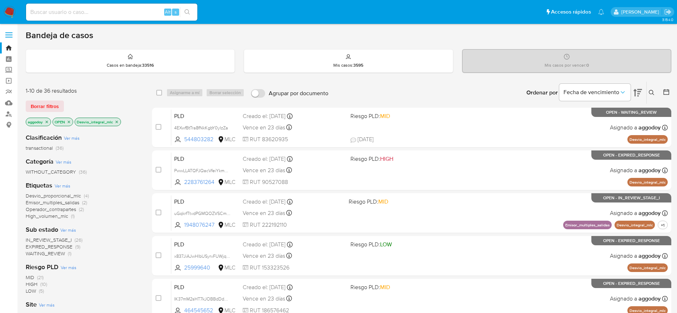
click at [157, 167] on input "checkbox" at bounding box center [159, 170] width 6 height 6
checkbox input "true"
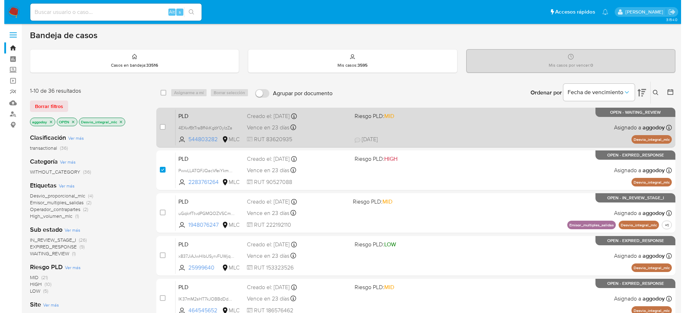
scroll to position [26, 0]
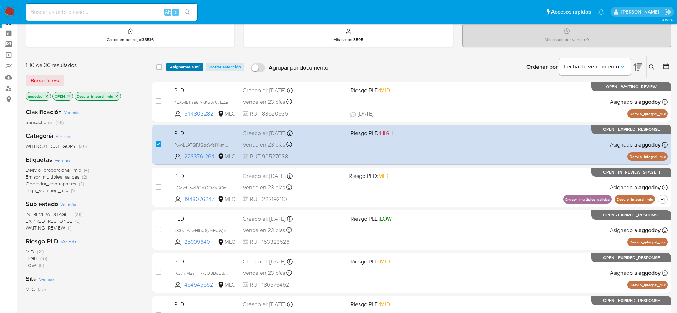
click at [186, 66] on span "Asignarme a mí" at bounding box center [185, 66] width 30 height 7
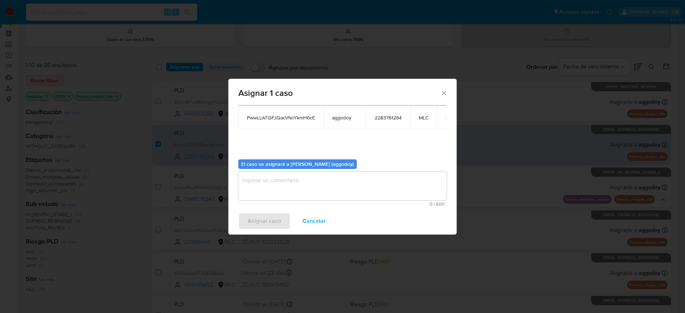
click at [311, 201] on div "0 / 500 500 caracteres restantes" at bounding box center [342, 189] width 208 height 35
click at [311, 200] on div "0 / 500 500 caracteres restantes" at bounding box center [342, 189] width 208 height 35
click at [251, 182] on textarea "assign-modal" at bounding box center [342, 186] width 208 height 29
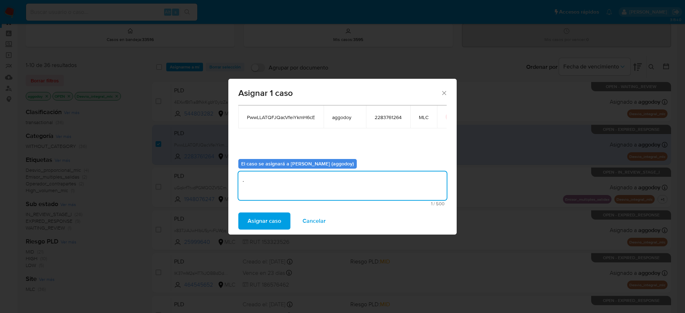
type textarea "."
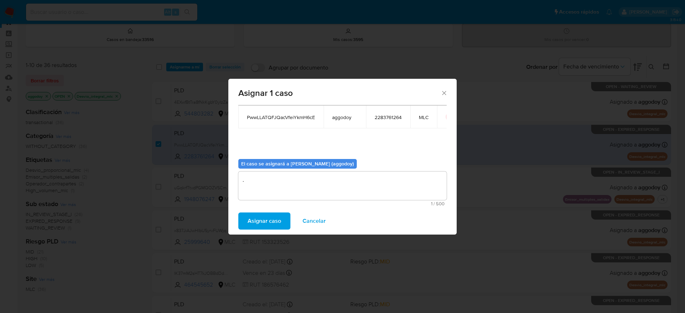
click at [245, 210] on div "Asignar caso Cancelar" at bounding box center [342, 221] width 228 height 27
click at [246, 216] on button "Asignar caso" at bounding box center [264, 221] width 52 height 17
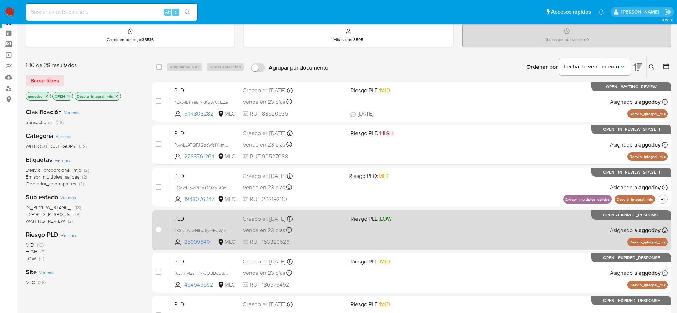
click at [378, 219] on span "Riesgo PLD: LOW" at bounding box center [370, 219] width 41 height 8
click at [160, 230] on input "checkbox" at bounding box center [159, 230] width 6 height 6
checkbox input "true"
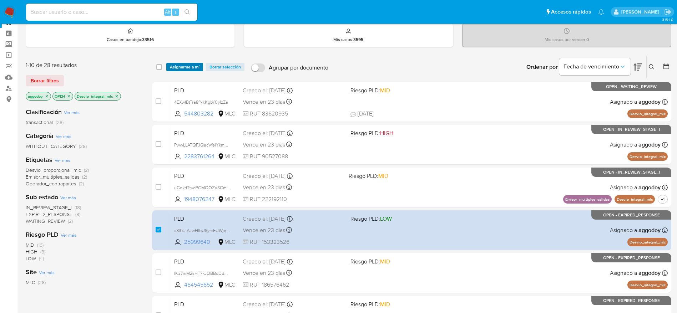
click at [194, 64] on span "Asignarme a mí" at bounding box center [185, 66] width 30 height 7
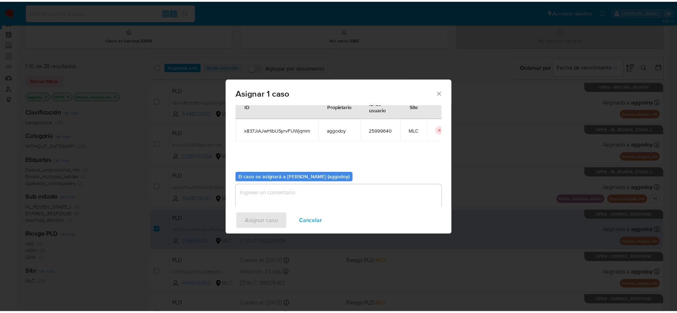
scroll to position [37, 0]
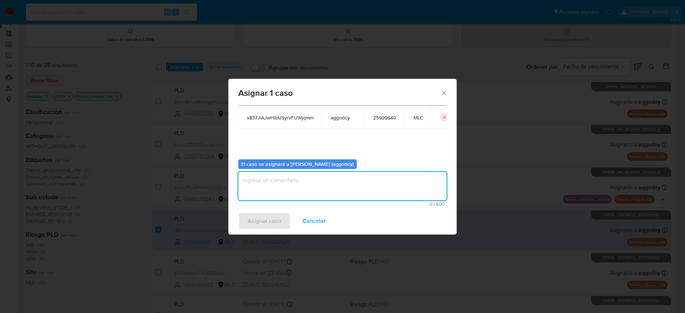
click at [278, 198] on textarea "assign-modal" at bounding box center [342, 186] width 208 height 29
type textarea ","
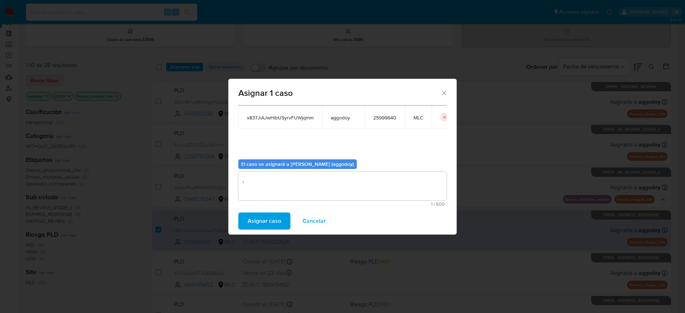
click at [245, 223] on button "Asignar caso" at bounding box center [264, 221] width 52 height 17
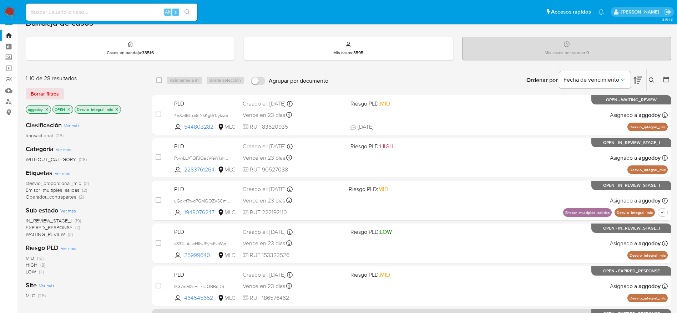
scroll to position [0, 0]
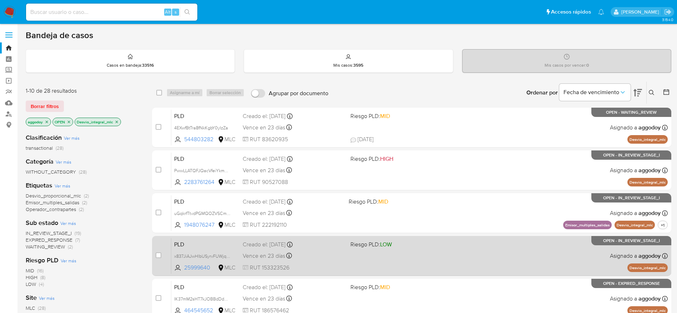
click at [394, 260] on div "PLD x837JiAJwHlbUSyrvFUWjqmm 25999640 MLC Riesgo PLD: LOW Creado el: 12/06/2025…" at bounding box center [419, 256] width 496 height 36
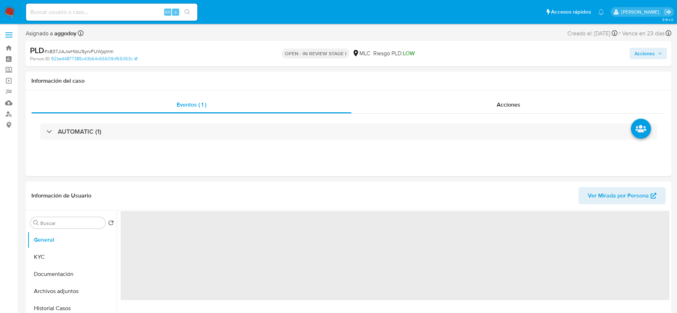
click at [112, 48] on span "# x837JiAJwHlbUSyrvFUWjqmm" at bounding box center [78, 51] width 69 height 7
select select "10"
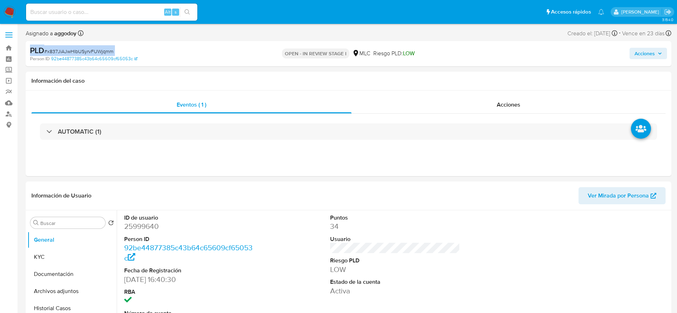
click at [112, 48] on span "# x837JiAJwHlbUSyrvFUWjqmm" at bounding box center [78, 51] width 69 height 7
drag, startPoint x: 112, startPoint y: 47, endPoint x: 88, endPoint y: 50, distance: 23.6
click at [88, 50] on span "# x837JiAJwHlbUSyrvFUWjqmm" at bounding box center [78, 51] width 69 height 7
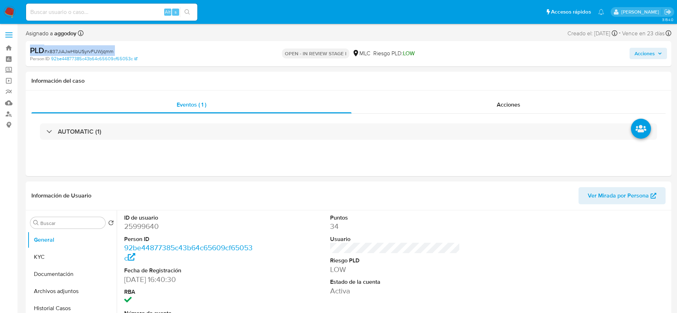
click at [88, 50] on span "# x837JiAJwHlbUSyrvFUWjqmm" at bounding box center [78, 51] width 69 height 7
click at [149, 50] on div "PLD # x837JiAJwHlbUSyrvFUWjqmm" at bounding box center [135, 50] width 210 height 11
click at [109, 57] on link "92be44877385c43b64c65609cf65053c" at bounding box center [94, 59] width 86 height 6
click at [112, 54] on span "# x837JiAJwHlbUSyrvFUWjqmm" at bounding box center [78, 51] width 69 height 7
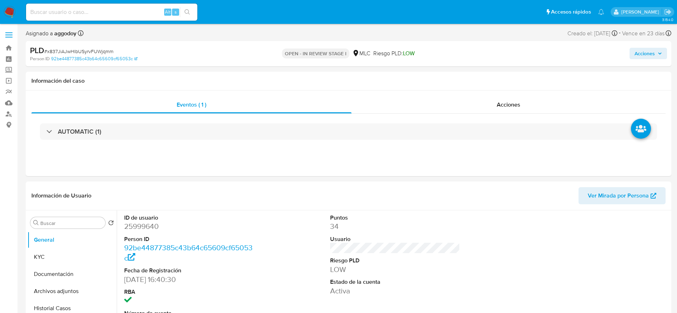
click at [108, 51] on span "# x837JiAJwHlbUSyrvFUWjqmm" at bounding box center [78, 51] width 69 height 7
copy span "x837JiAJwHlbUSyrvFUWjqmm"
select select "10"
click at [74, 258] on button "KYC" at bounding box center [68, 257] width 83 height 17
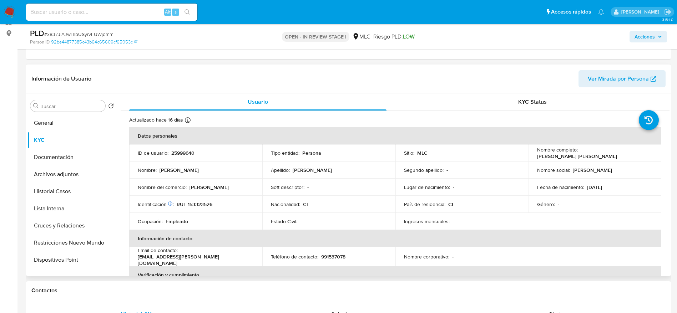
scroll to position [101, 0]
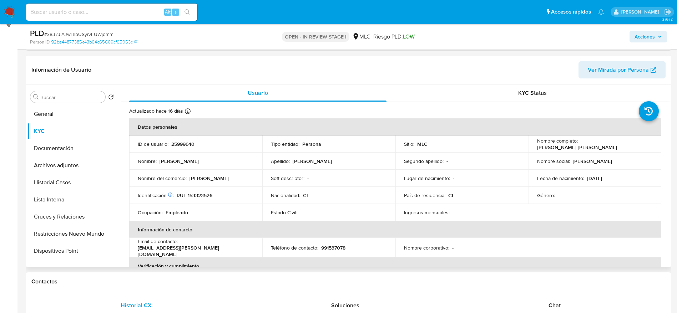
drag, startPoint x: 666, startPoint y: 115, endPoint x: 670, endPoint y: 125, distance: 10.5
click at [670, 125] on div "Buscar Volver al orden por defecto General KYC Documentación Archivos adjuntos …" at bounding box center [348, 176] width 645 height 183
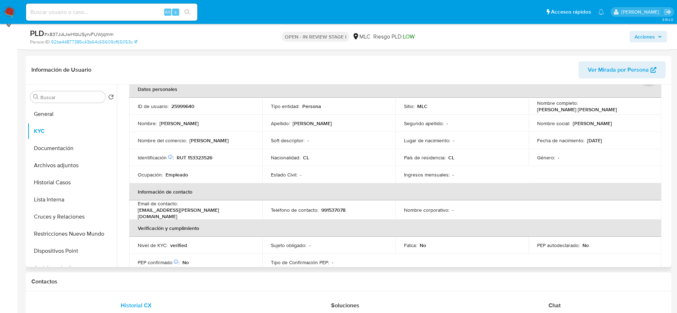
scroll to position [37, 0]
click at [533, 152] on td "Género : -" at bounding box center [594, 158] width 133 height 17
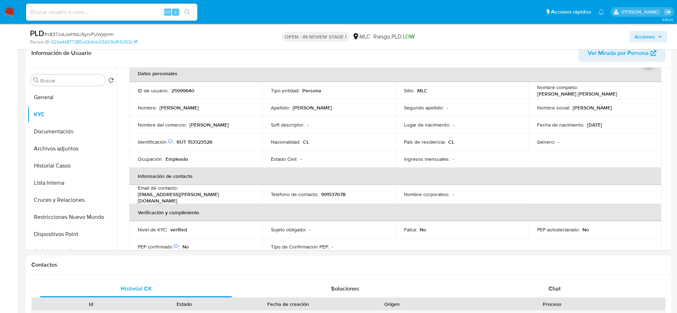
scroll to position [126, 0]
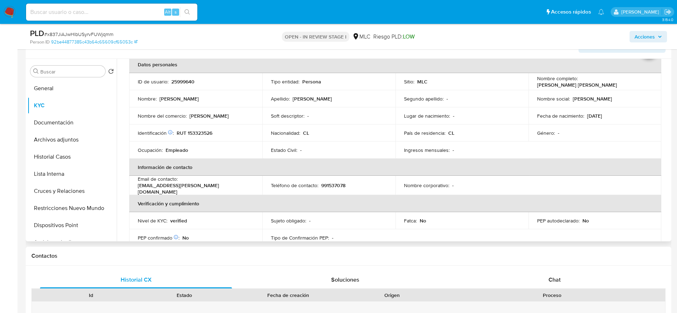
click at [524, 161] on th "Información de contacto" at bounding box center [395, 167] width 532 height 17
click at [198, 134] on p "RUT 153323526" at bounding box center [195, 133] width 36 height 6
copy p "153323526"
click at [60, 124] on button "Documentación" at bounding box center [68, 122] width 83 height 17
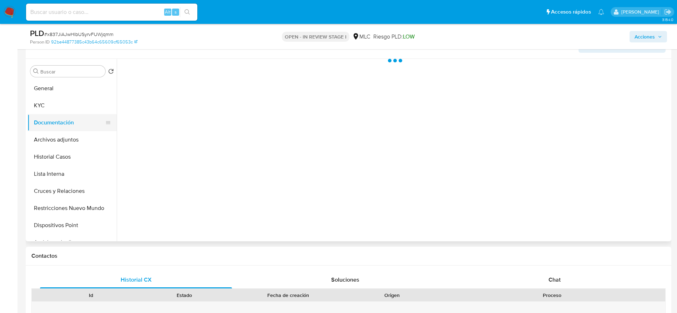
scroll to position [0, 0]
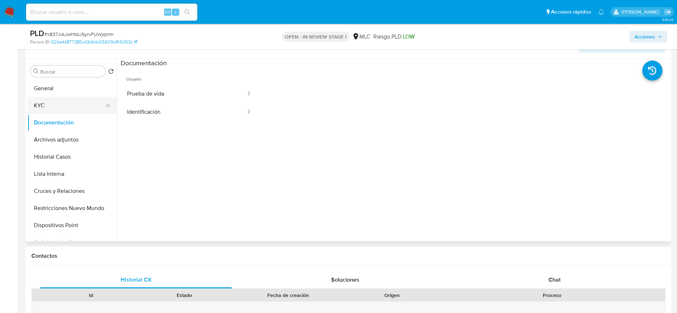
click at [85, 102] on button "KYC" at bounding box center [68, 105] width 83 height 17
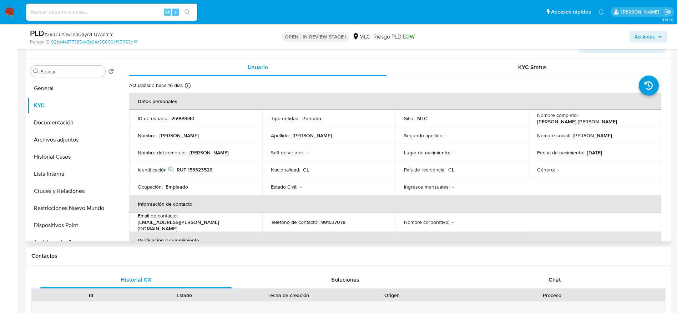
click at [193, 173] on p "RUT 153323526" at bounding box center [195, 170] width 36 height 6
copy p "153323526"
click at [85, 183] on button "Cruces y Relaciones" at bounding box center [68, 191] width 83 height 17
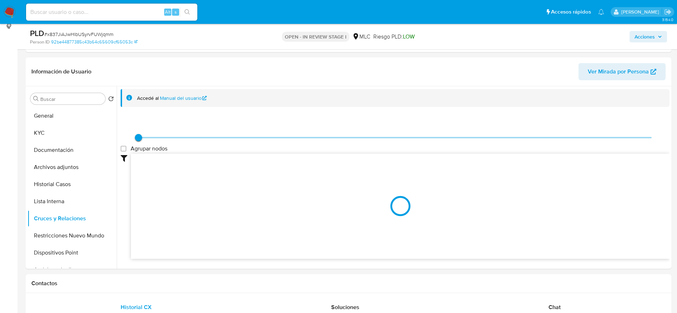
scroll to position [142, 0]
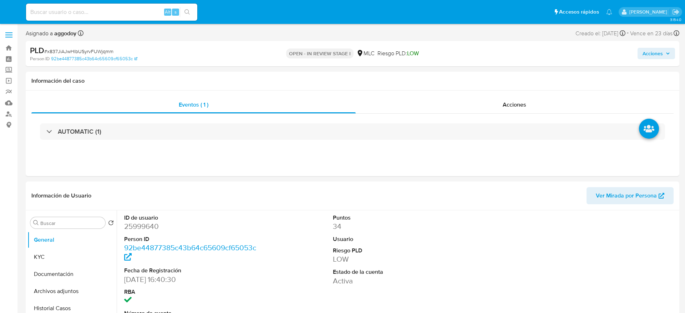
select select "10"
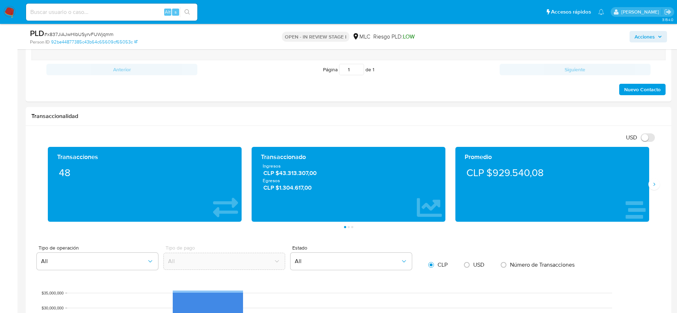
scroll to position [285, 0]
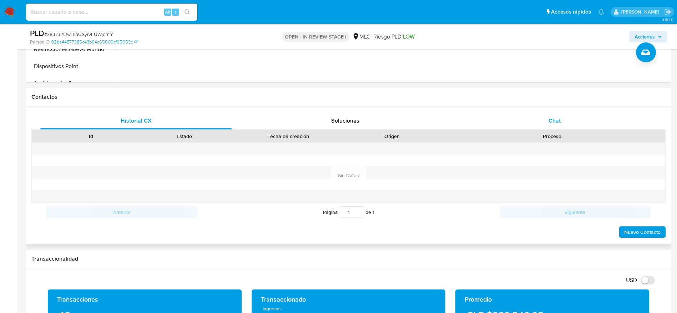
click at [565, 120] on div "Chat" at bounding box center [554, 120] width 192 height 17
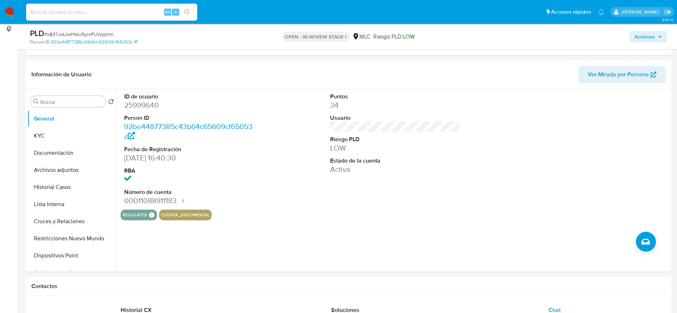
scroll to position [0, 0]
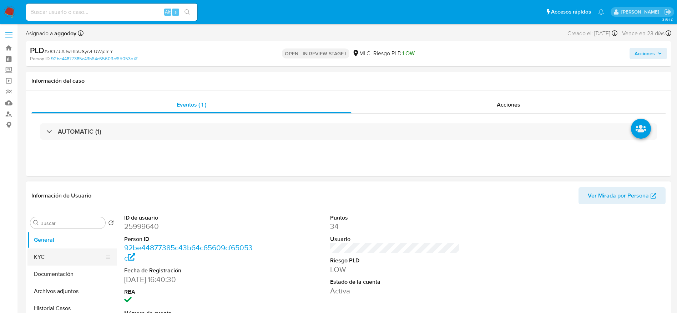
click at [98, 257] on button "KYC" at bounding box center [68, 257] width 83 height 17
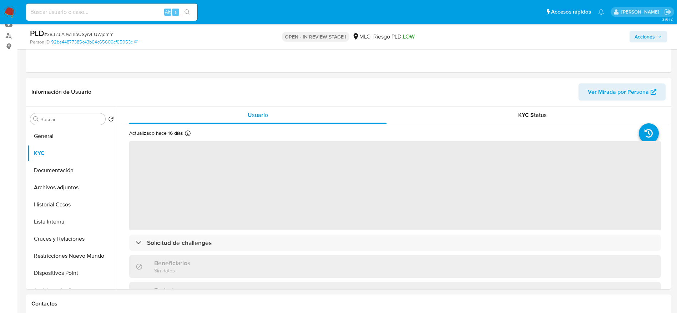
scroll to position [81, 0]
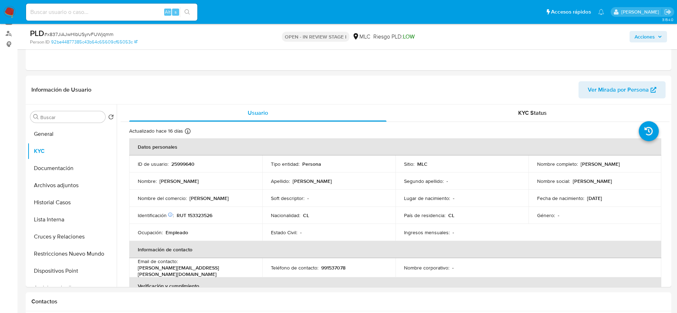
click at [593, 181] on p "[PERSON_NAME]" at bounding box center [591, 181] width 39 height 6
drag, startPoint x: 576, startPoint y: 166, endPoint x: 656, endPoint y: 159, distance: 79.8
click at [656, 159] on td "Nombre completo : [PERSON_NAME]" at bounding box center [594, 164] width 133 height 17
copy div "[PERSON_NAME]"
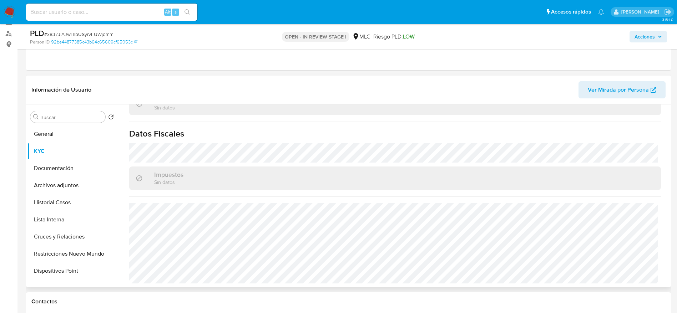
scroll to position [0, 0]
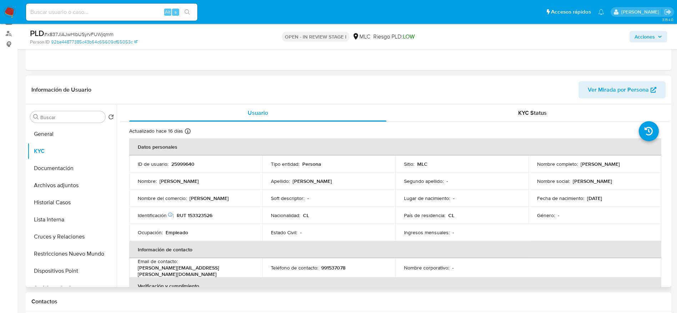
click at [576, 213] on div "Género : -" at bounding box center [595, 215] width 116 height 6
drag, startPoint x: 669, startPoint y: 114, endPoint x: 671, endPoint y: 121, distance: 7.6
click at [671, 121] on div "Buscar Volver al orden por defecto General KYC Documentación Archivos adjuntos …" at bounding box center [348, 196] width 645 height 183
drag, startPoint x: 666, startPoint y: 121, endPoint x: 666, endPoint y: 125, distance: 4.3
